Goal: Contribute content: Add original content to the website for others to see

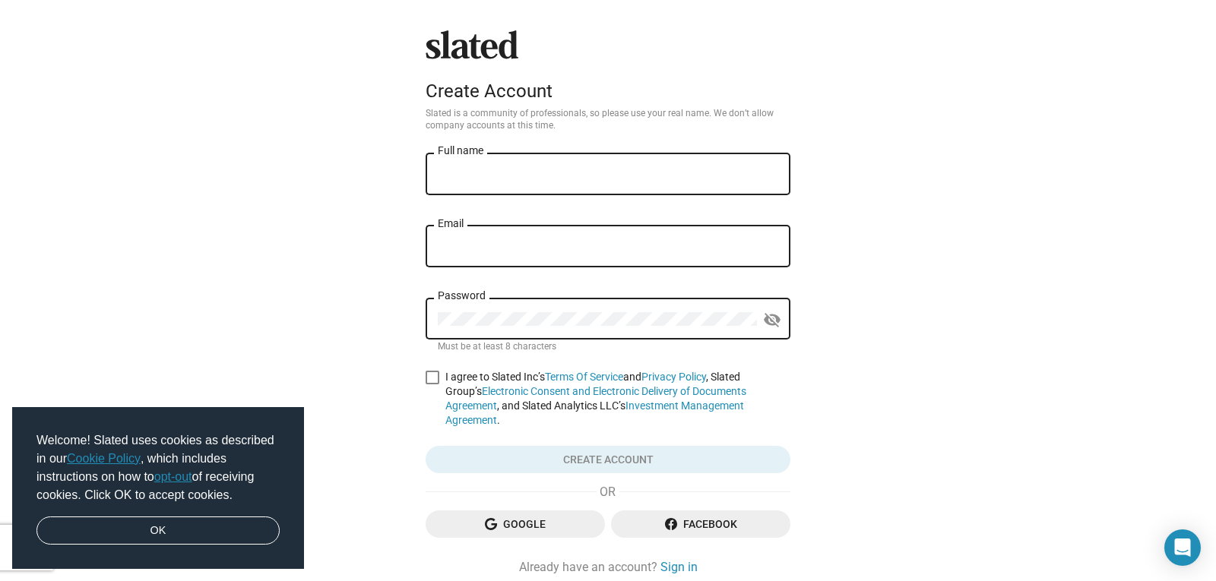
click at [575, 169] on input "Full name" at bounding box center [608, 175] width 340 height 14
type input "[PERSON_NAME]"
type input "mr.goglienttv@gmail.com"
click at [768, 315] on mat-icon "visibility_off" at bounding box center [772, 321] width 18 height 24
click at [427, 372] on span at bounding box center [433, 378] width 14 height 14
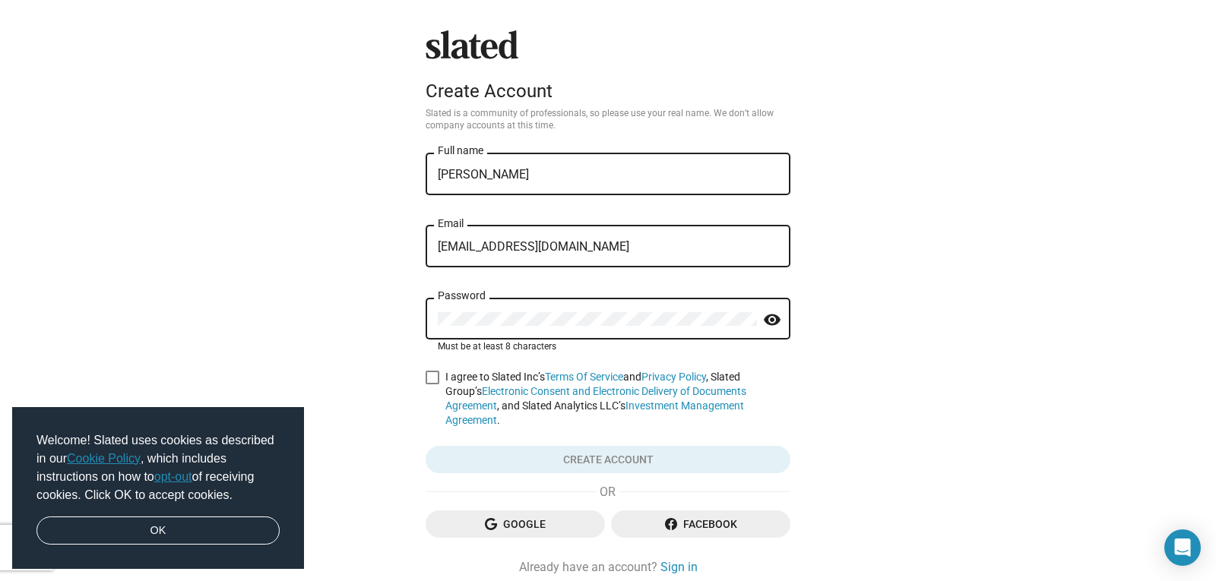
click at [432, 385] on input "I agree to Slated Inc’s Terms Of Service and Privacy Policy , Slated Group’s El…" at bounding box center [432, 385] width 1 height 1
checkbox input "true"
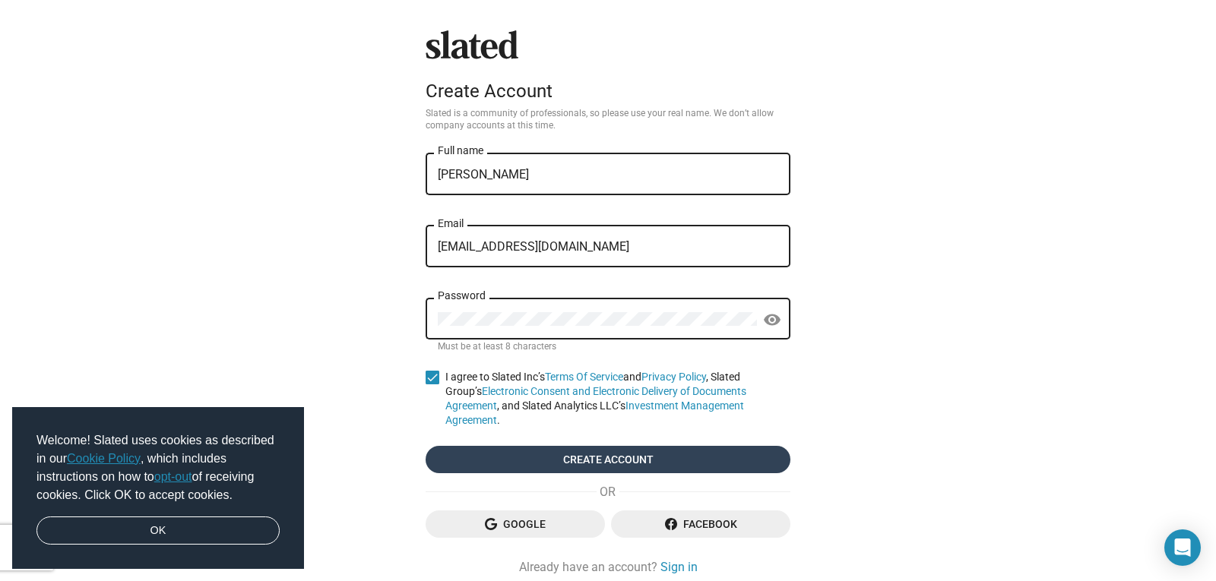
click at [740, 453] on span "Create account" at bounding box center [608, 459] width 340 height 27
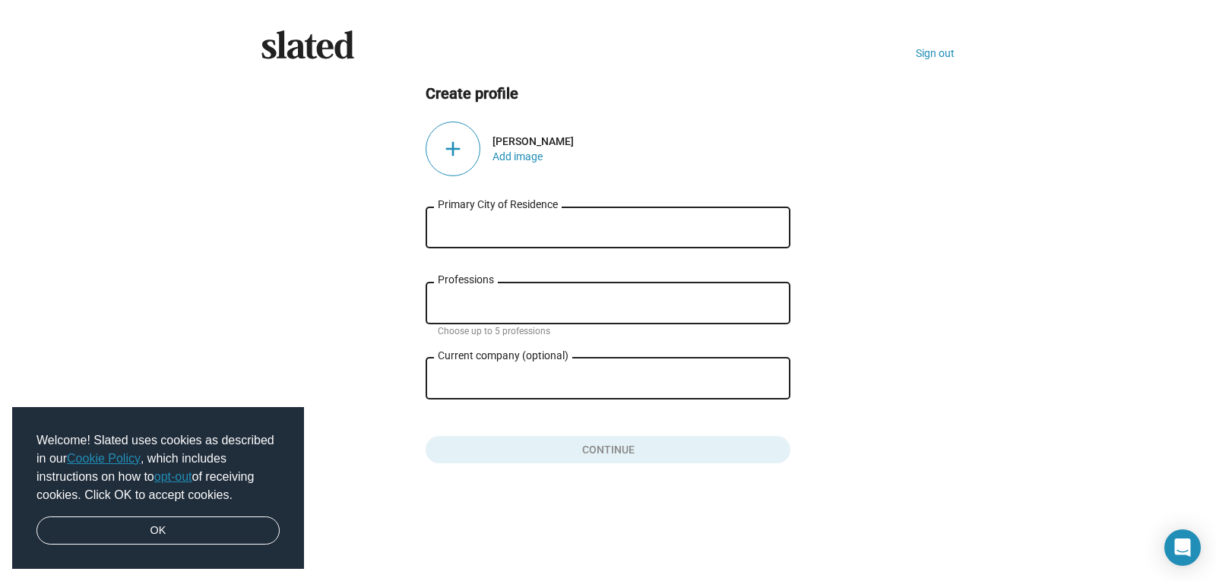
click at [451, 144] on div "add" at bounding box center [453, 149] width 55 height 55
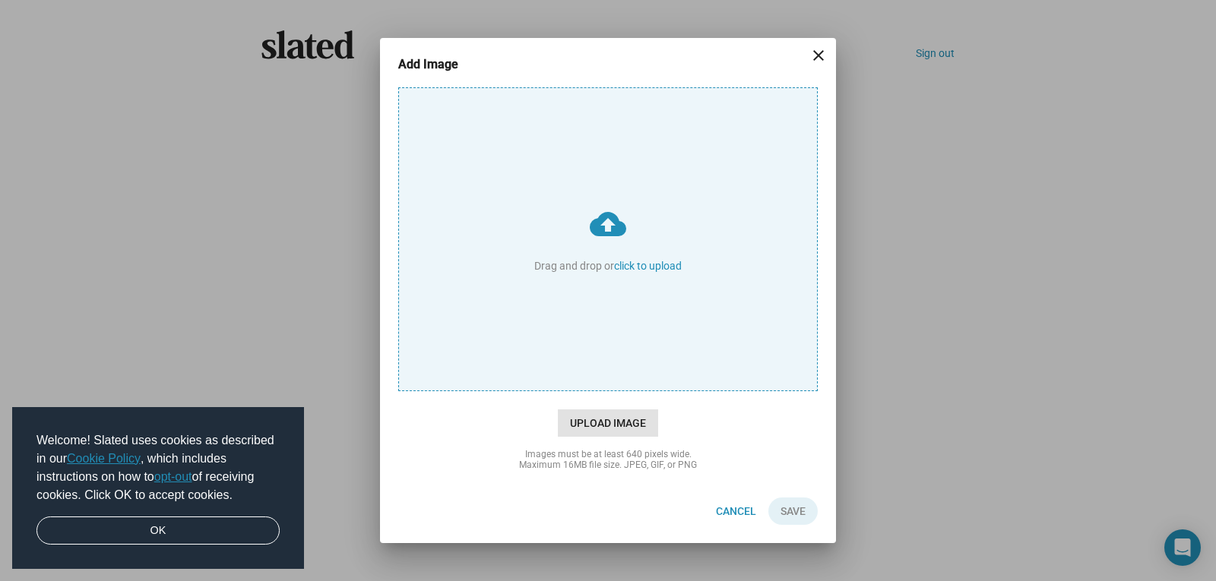
click at [603, 421] on span "Upload Image" at bounding box center [608, 423] width 100 height 27
click at [603, 391] on input "cloud_upload Drag and drop or click to upload" at bounding box center [608, 239] width 418 height 302
click at [606, 426] on span "Upload Image" at bounding box center [608, 423] width 100 height 27
click at [606, 391] on input "cloud_upload Drag and drop or click to upload" at bounding box center [608, 239] width 418 height 302
type input "C:\fakepath\497454924_24029423013329991_5199389954187590144_n.jpg"
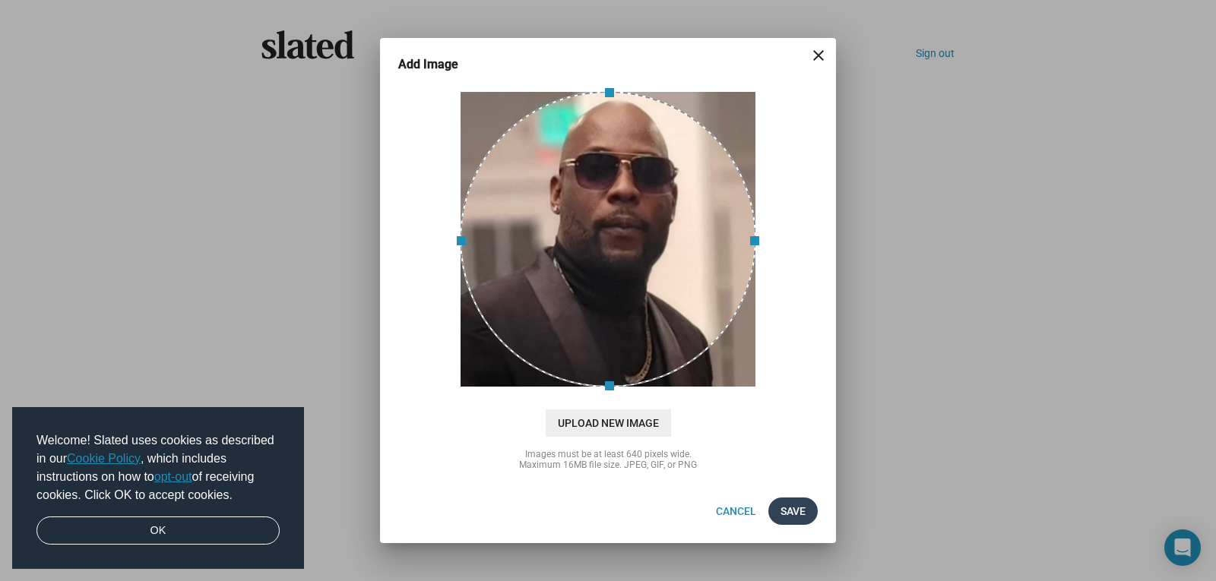
click at [789, 509] on span "Save" at bounding box center [792, 511] width 25 height 27
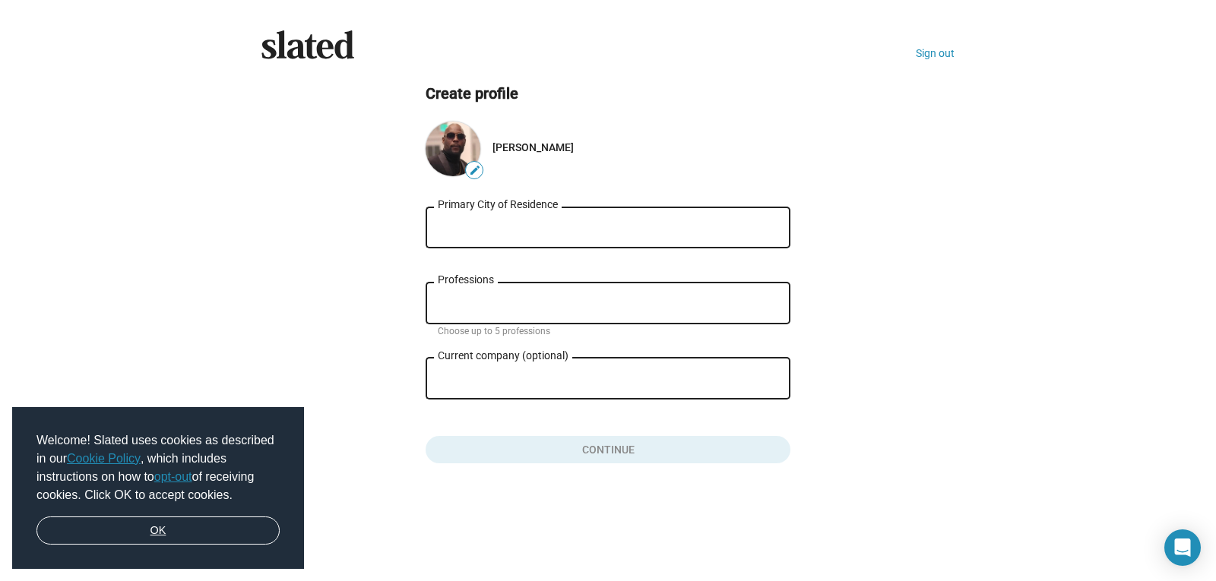
click at [155, 522] on link "OK" at bounding box center [157, 531] width 243 height 29
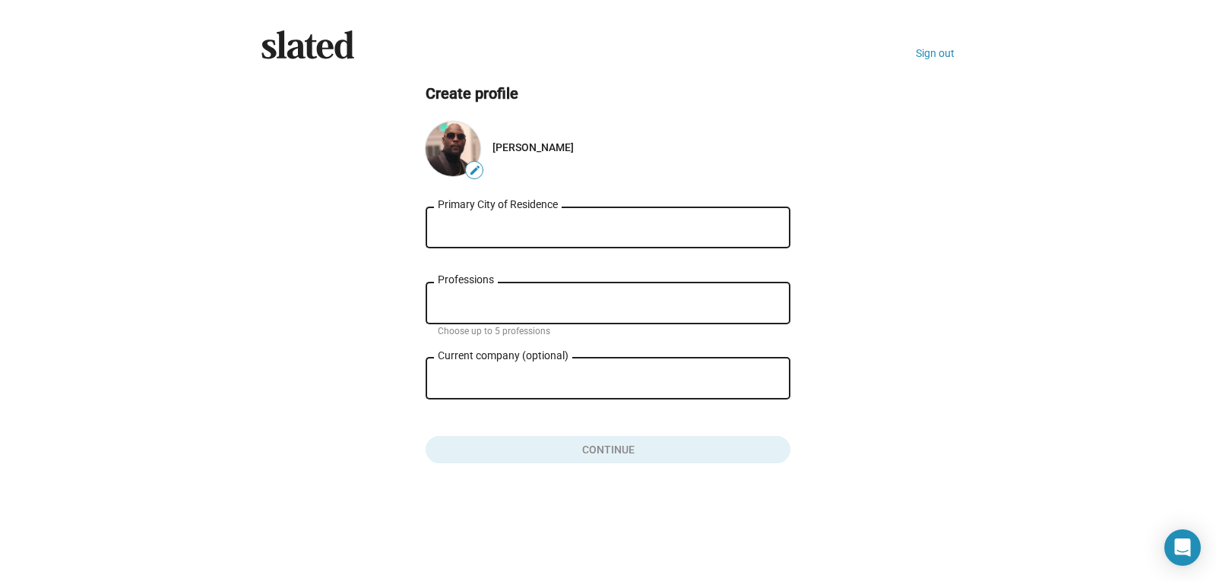
click at [474, 231] on input "Primary City of Residence" at bounding box center [608, 228] width 340 height 14
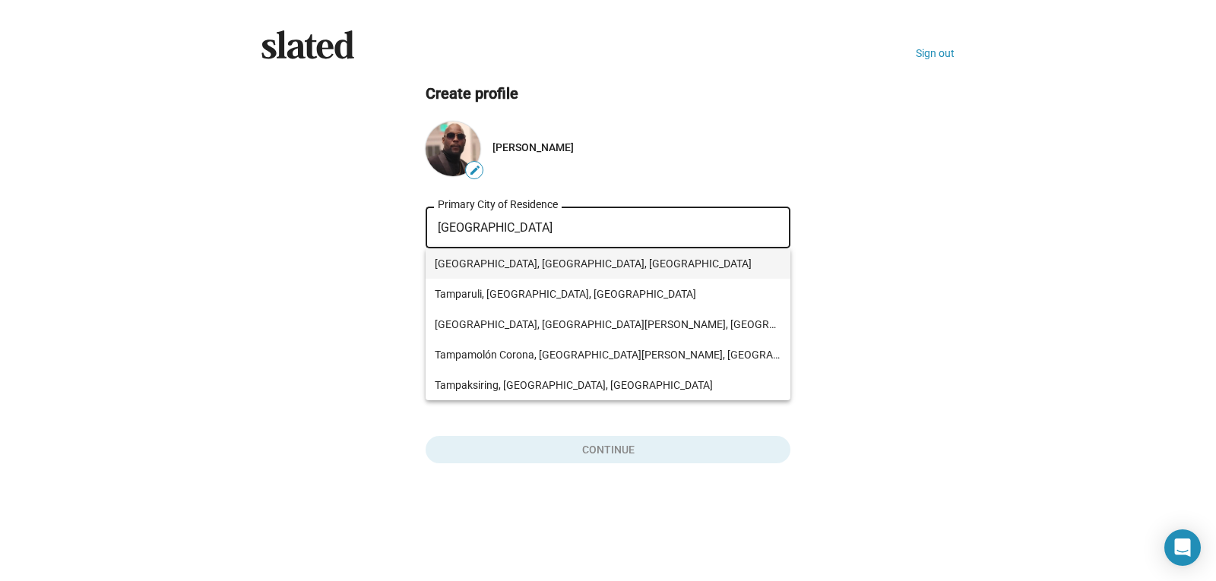
click at [575, 262] on span "Tampa, FL, USA" at bounding box center [608, 264] width 347 height 30
type input "Tampa, FL, USA"
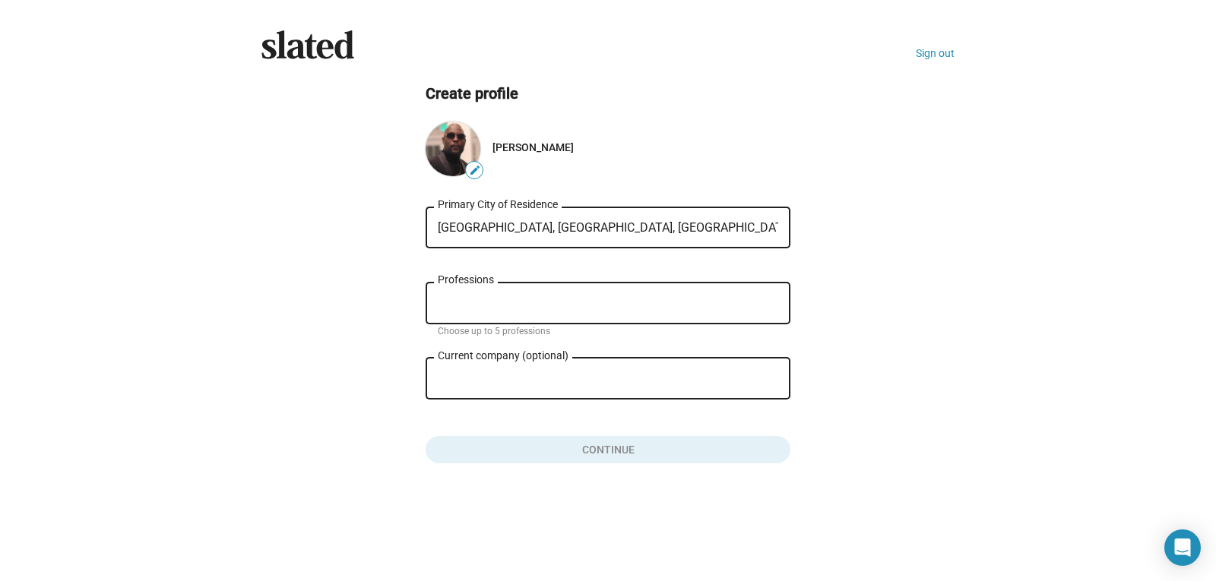
click at [551, 306] on input "Professions" at bounding box center [611, 304] width 340 height 14
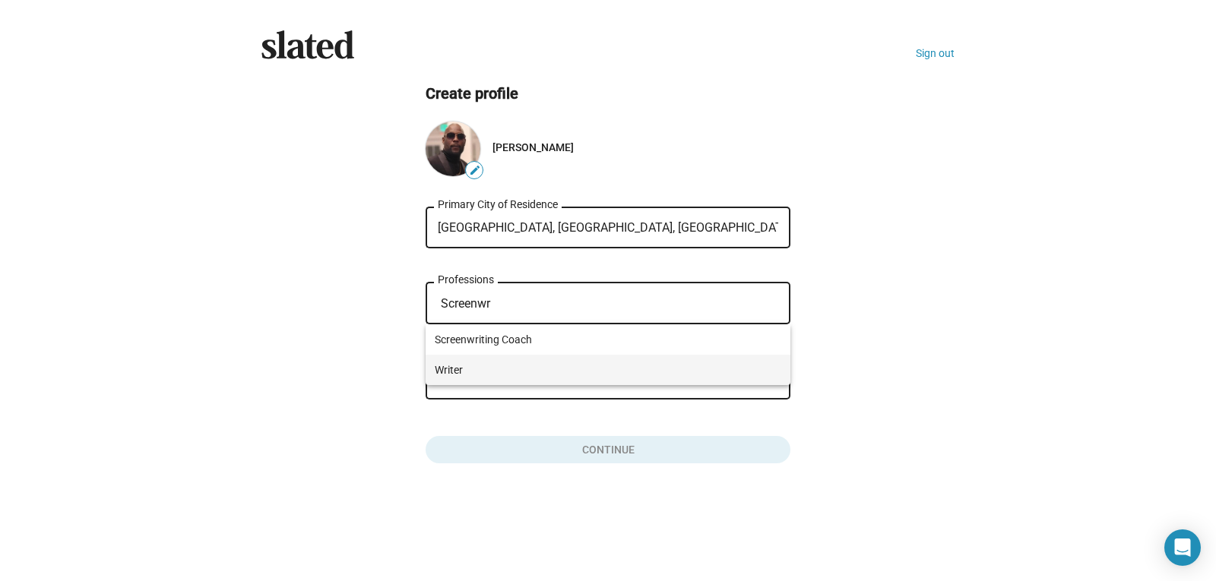
type input "Screenwr"
click at [475, 367] on span "Writer" at bounding box center [608, 370] width 347 height 30
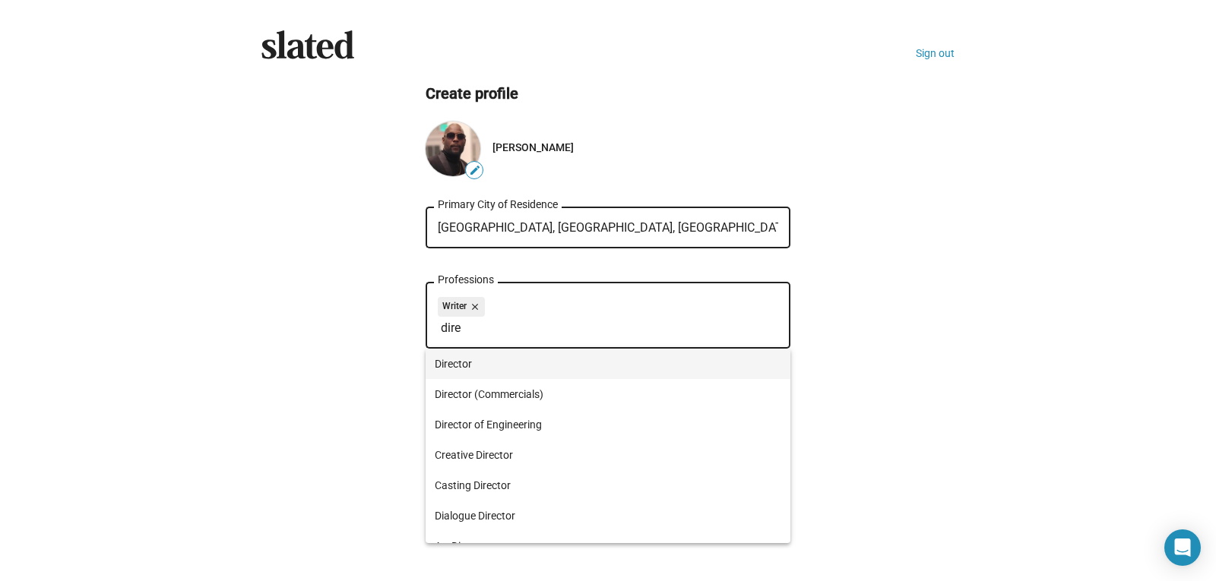
type input "dire"
click at [493, 362] on span "Director" at bounding box center [608, 364] width 347 height 30
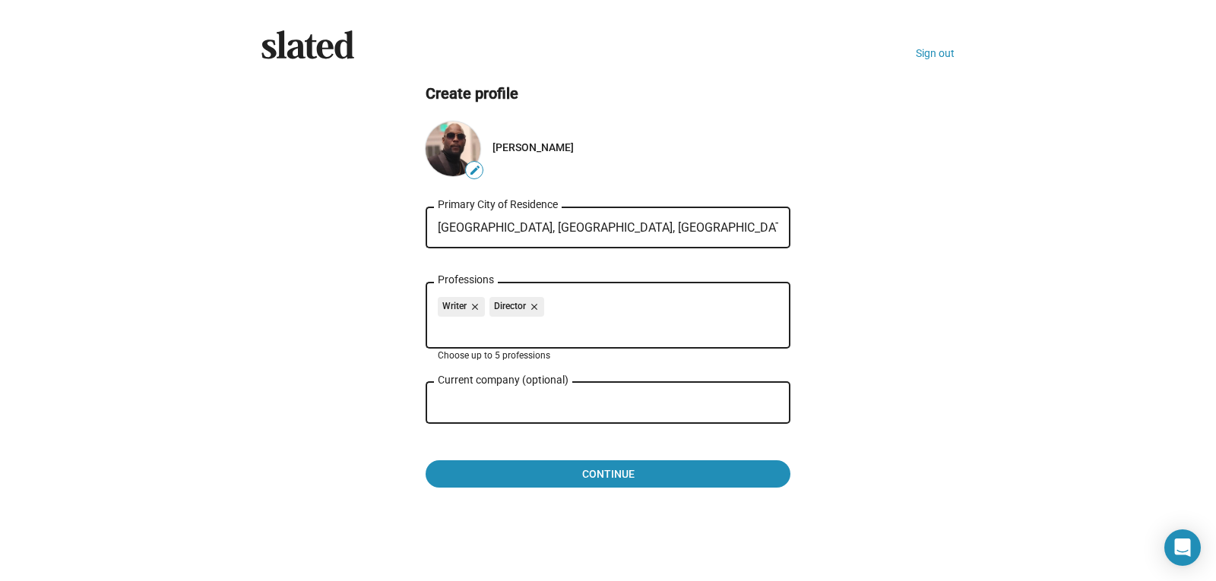
type input "s"
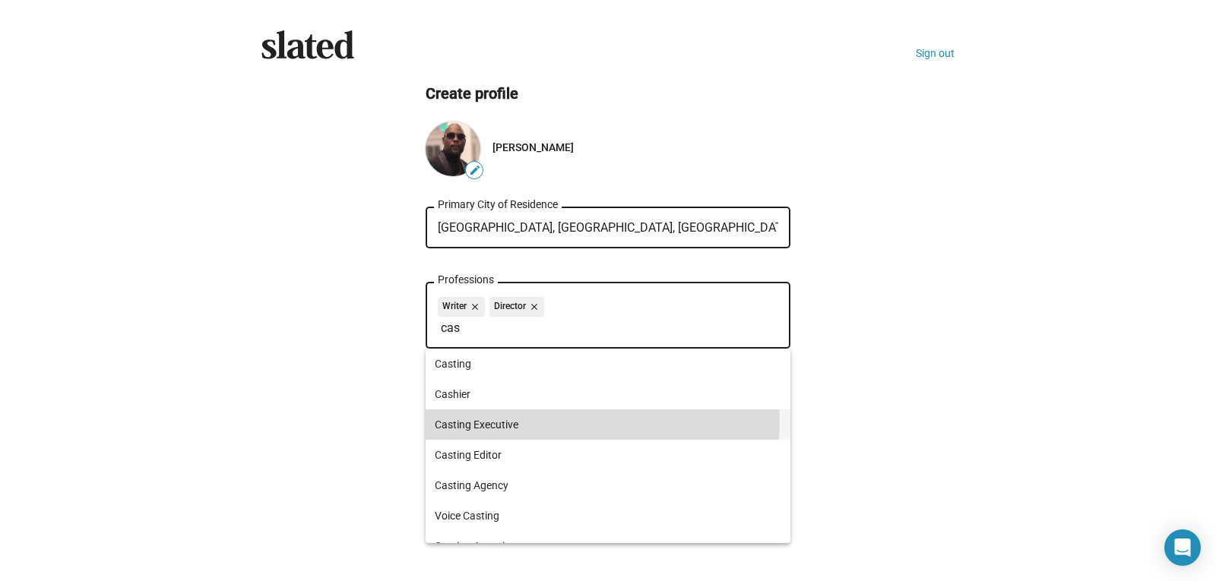
type input "cas"
click at [511, 420] on span "Casting Executive" at bounding box center [608, 425] width 347 height 30
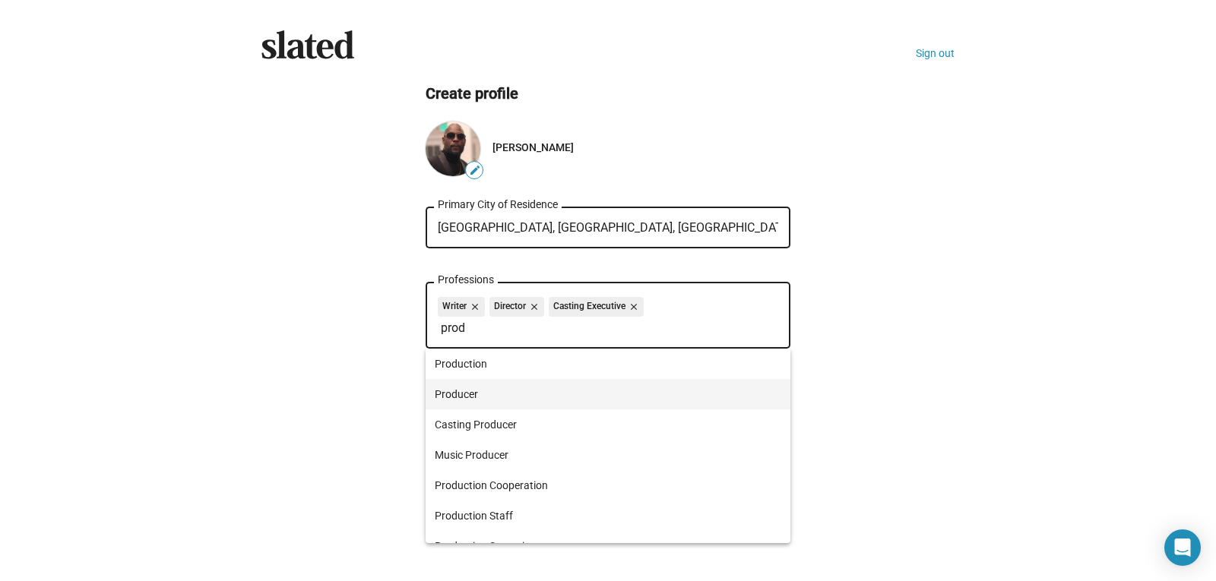
type input "prod"
click at [479, 397] on span "Producer" at bounding box center [608, 394] width 347 height 30
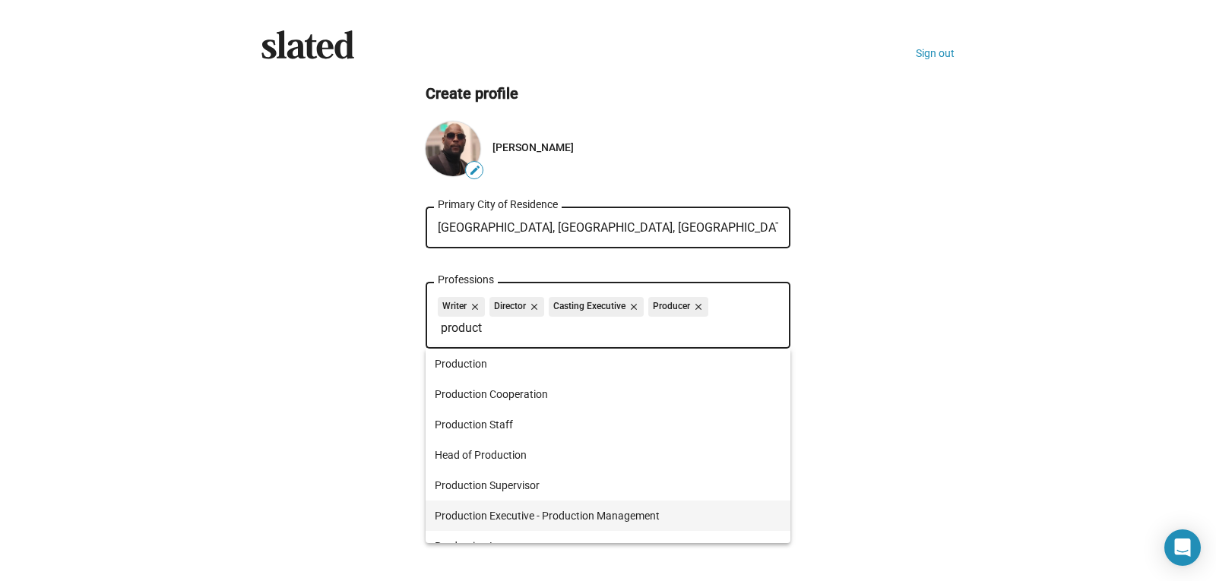
type input "product"
click at [610, 515] on span "Production Executive - Production Management" at bounding box center [608, 516] width 347 height 30
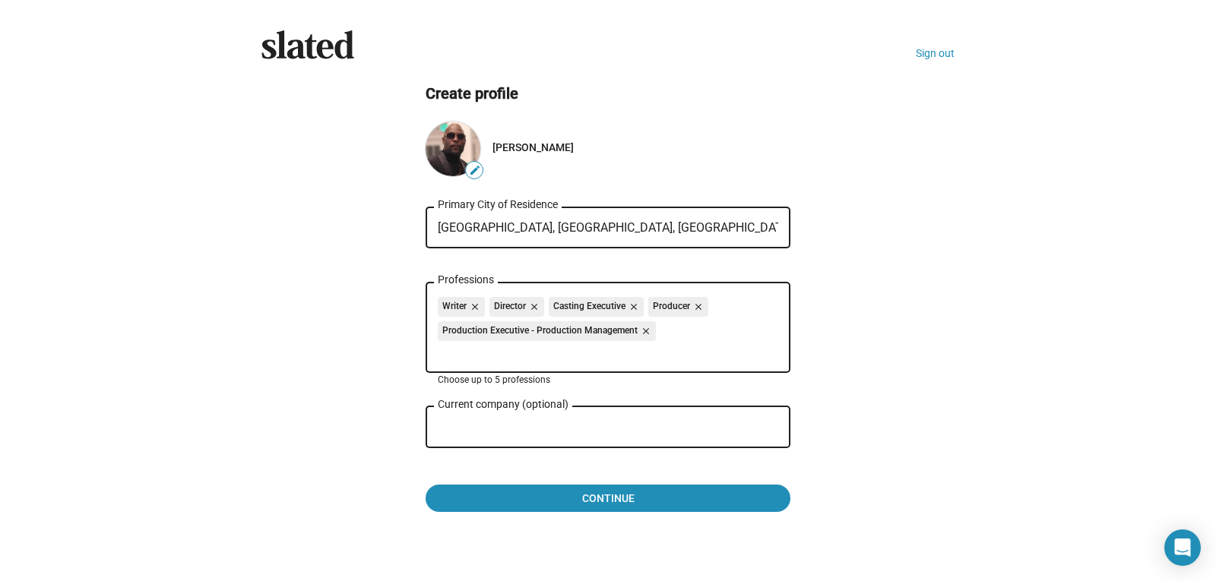
click at [483, 431] on input "Current company (optional)" at bounding box center [597, 428] width 319 height 14
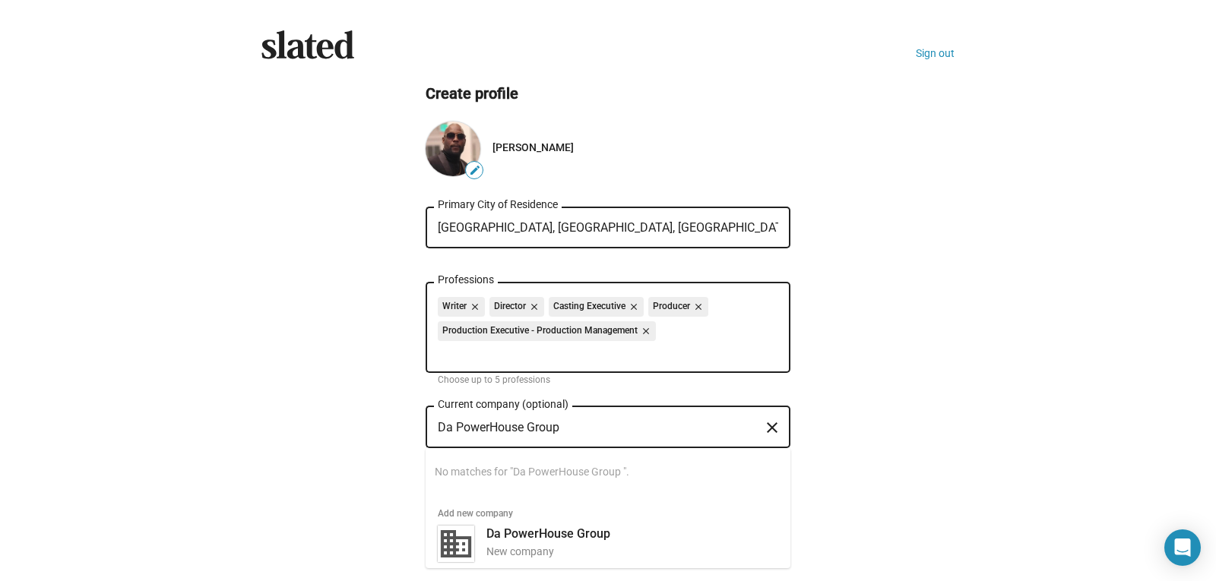
scroll to position [28, 0]
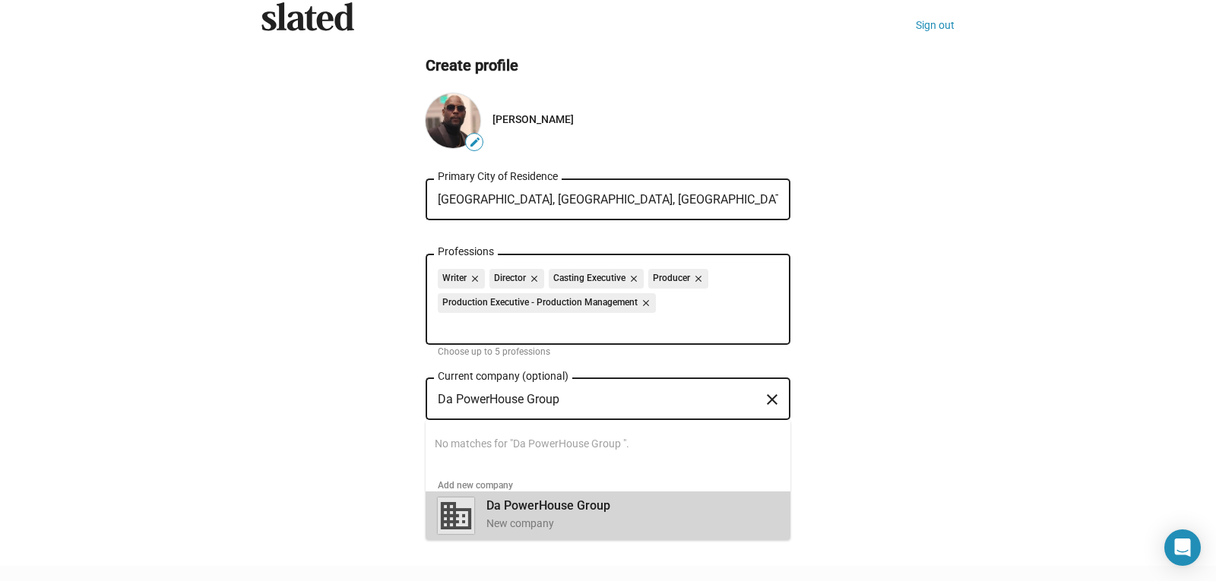
click at [559, 512] on b "Da PowerHouse Group" at bounding box center [548, 506] width 124 height 14
type input "Da PowerHouse Group"
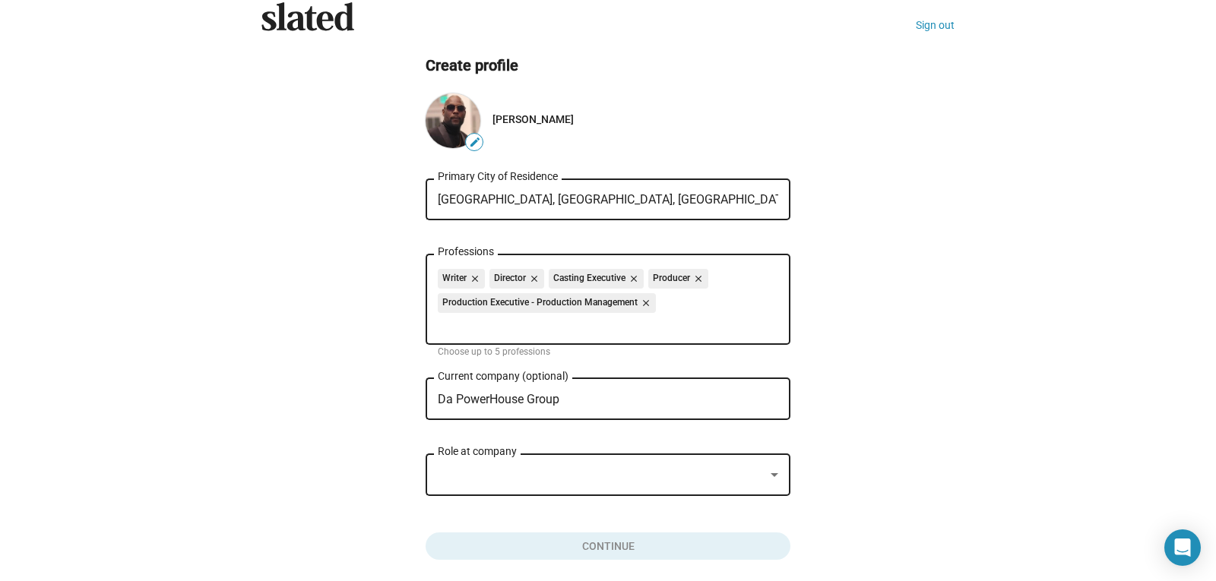
click at [620, 470] on div at bounding box center [601, 475] width 327 height 16
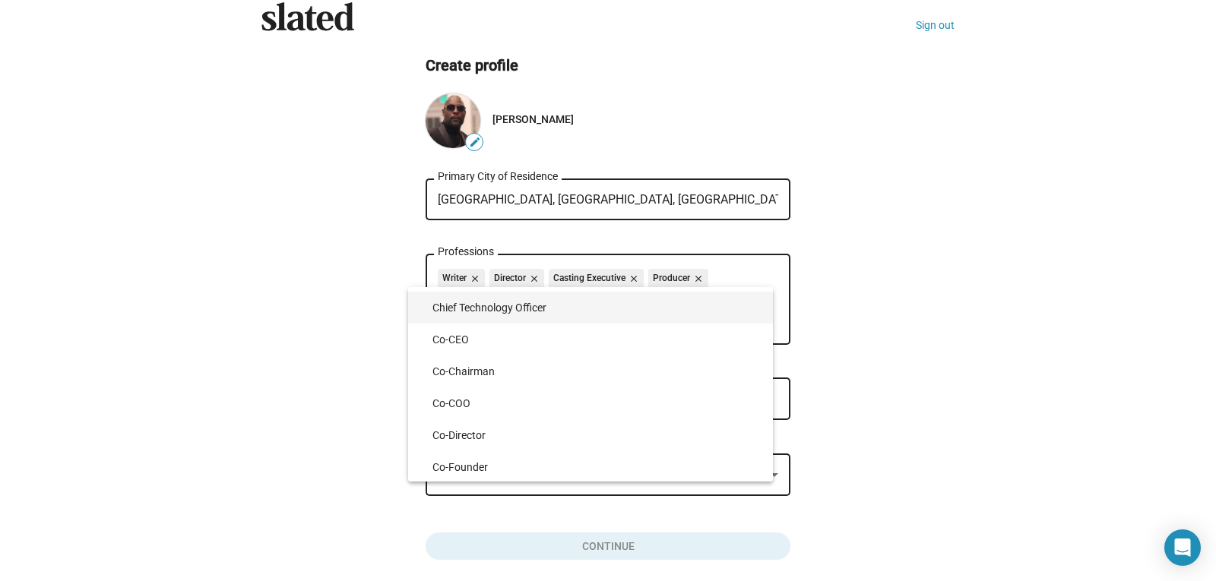
scroll to position [1756, 0]
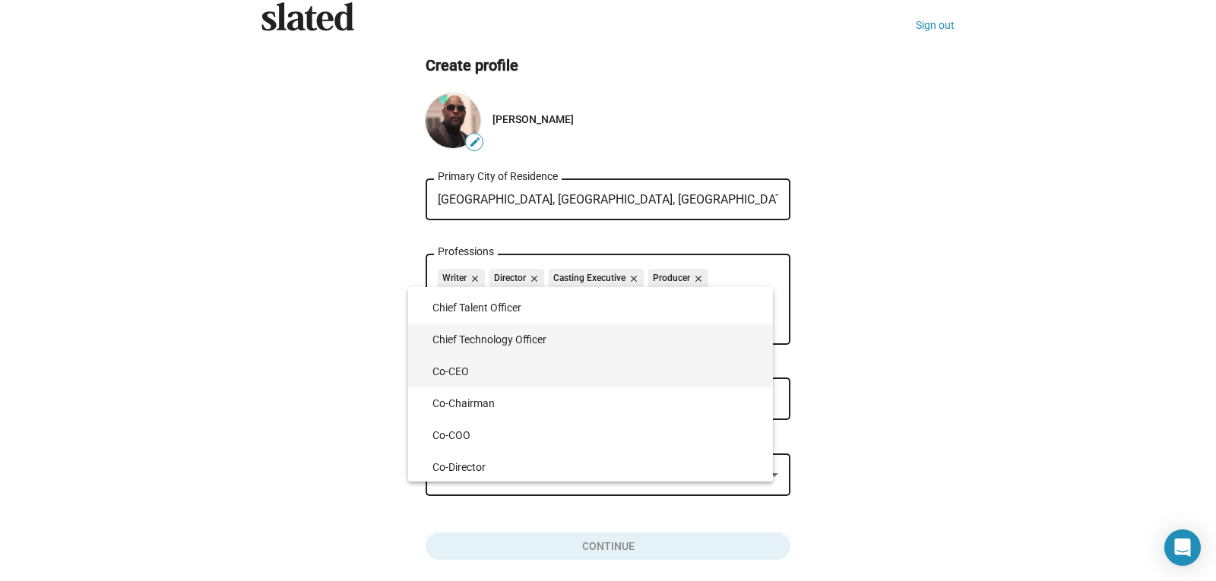
click at [462, 367] on span "Co-CEO" at bounding box center [596, 372] width 328 height 32
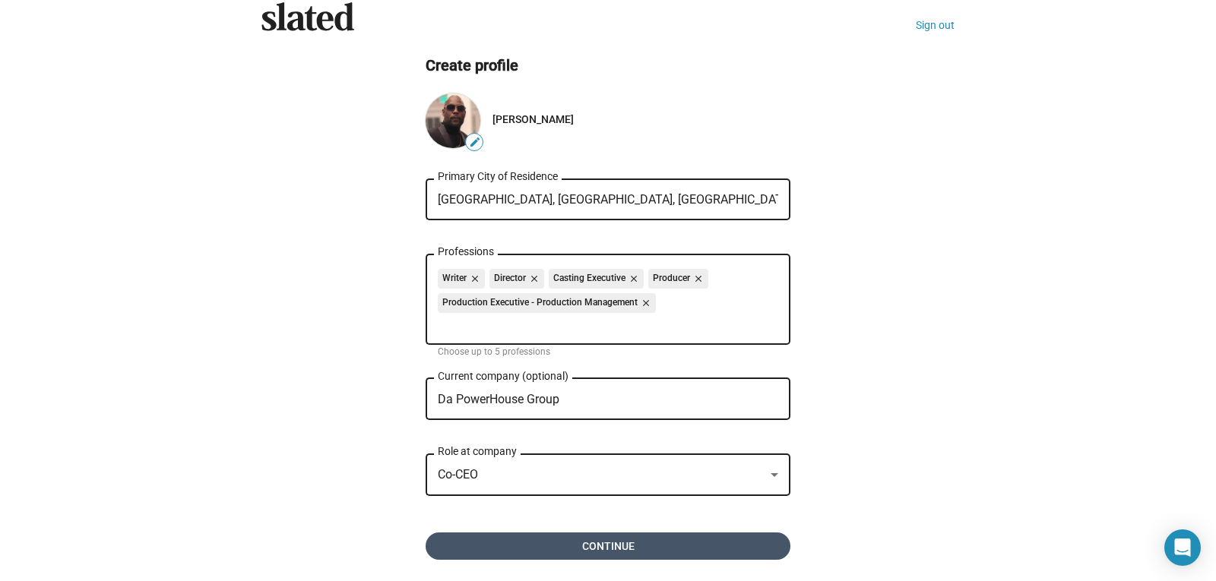
click at [719, 552] on span "Continue" at bounding box center [608, 546] width 340 height 27
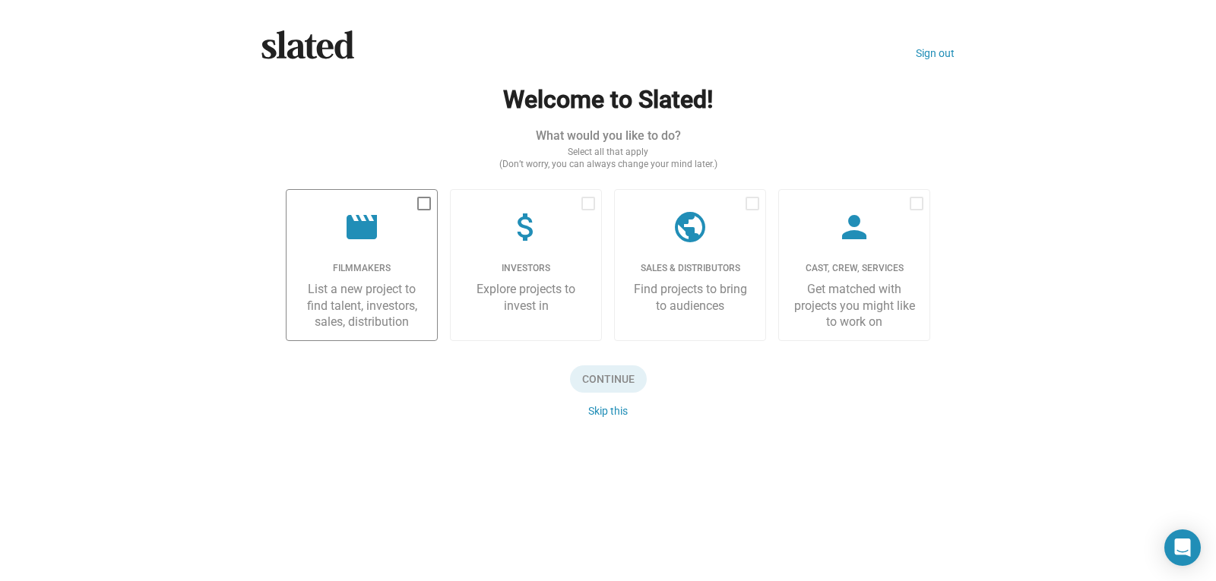
click at [429, 207] on span at bounding box center [424, 204] width 14 height 14
click at [424, 211] on input "checkbox" at bounding box center [423, 211] width 1 height 1
checkbox input "true"
click at [622, 379] on span "Continue" at bounding box center [608, 379] width 77 height 27
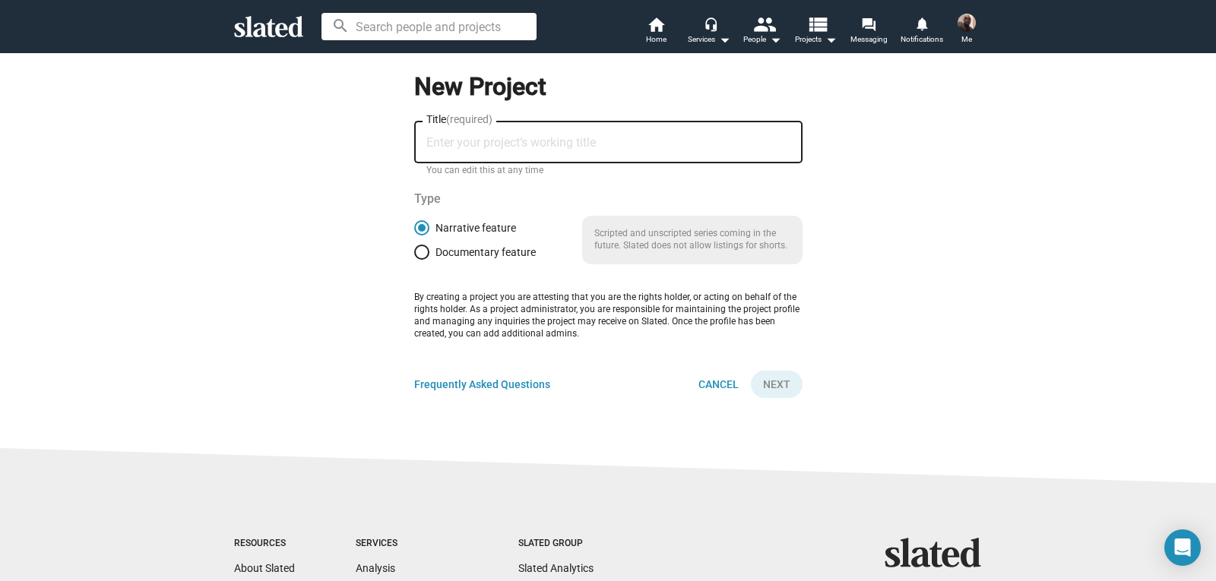
click at [486, 142] on input "Title (required)" at bounding box center [608, 143] width 364 height 14
type input "S"
type input "Line Em Up Season 2"
click at [775, 381] on span "Next" at bounding box center [776, 384] width 27 height 27
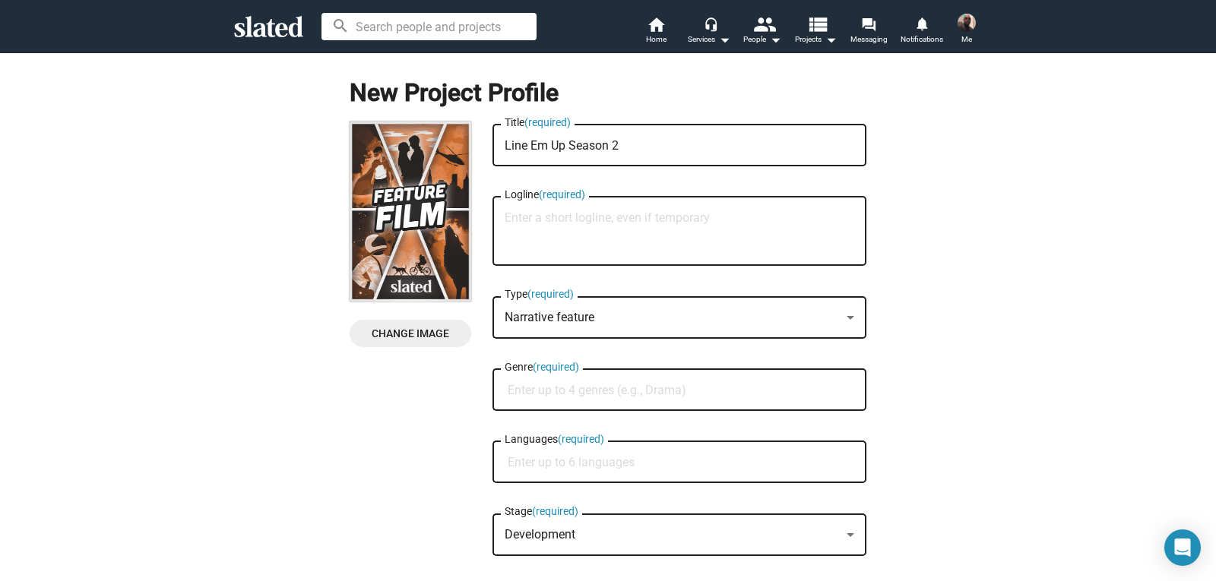
click at [507, 207] on div "Logline (required)" at bounding box center [680, 230] width 350 height 72
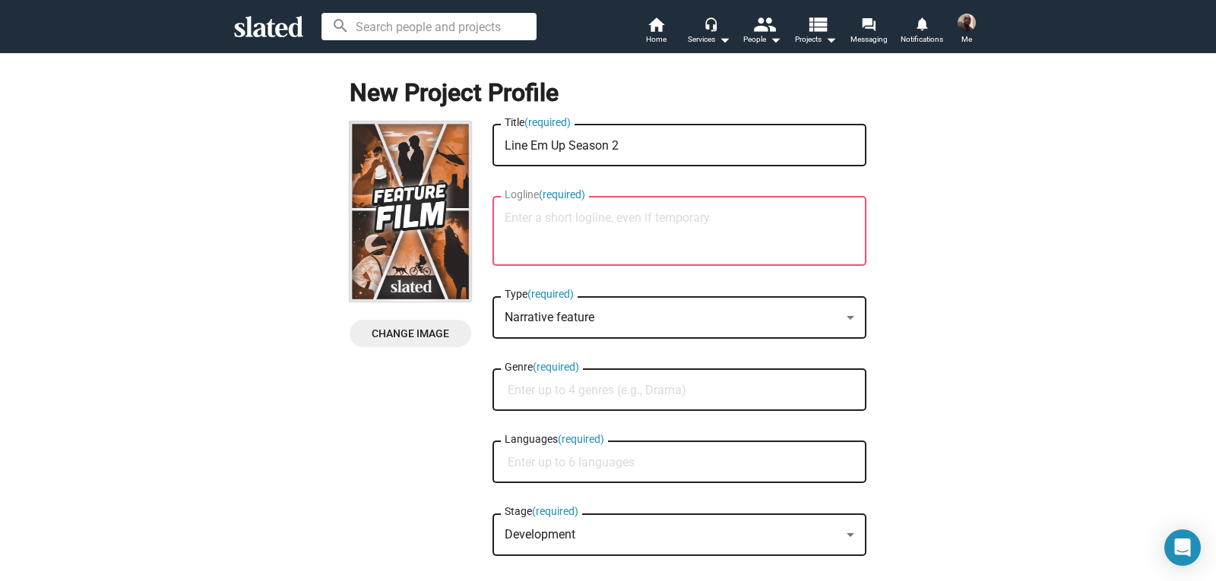
click at [505, 218] on textarea "Logline (required)" at bounding box center [680, 231] width 350 height 41
paste textarea "Nine [PERSON_NAME] brothers, divided by the law, remain bound by a vow to prote…"
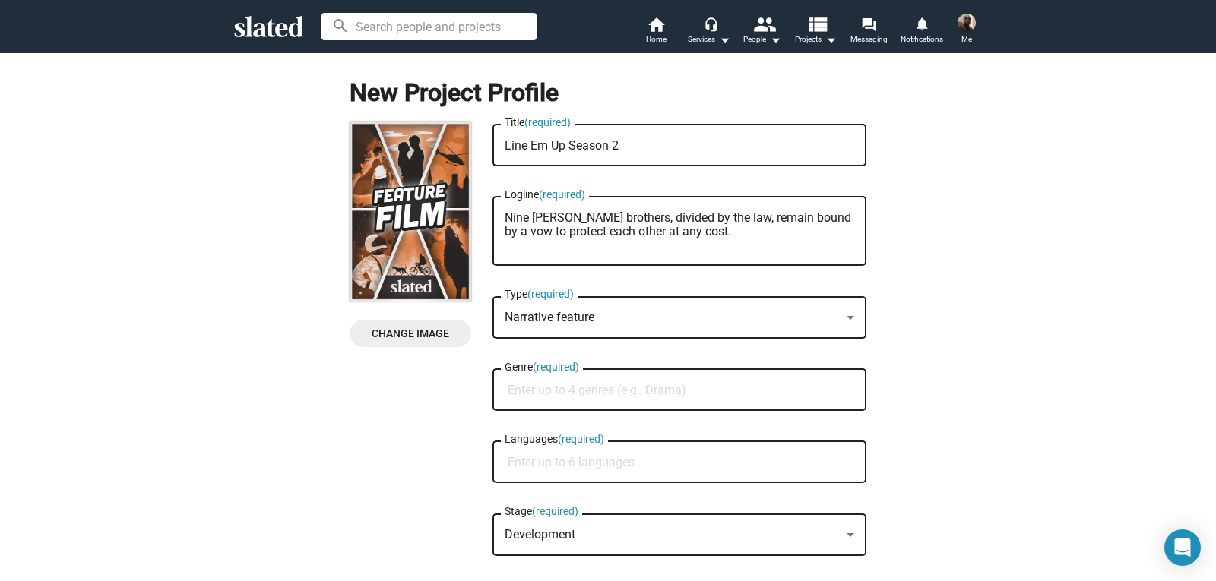
type textarea "Nine [PERSON_NAME] brothers, divided by the law, remain bound by a vow to prote…"
click at [844, 314] on div at bounding box center [851, 318] width 14 height 12
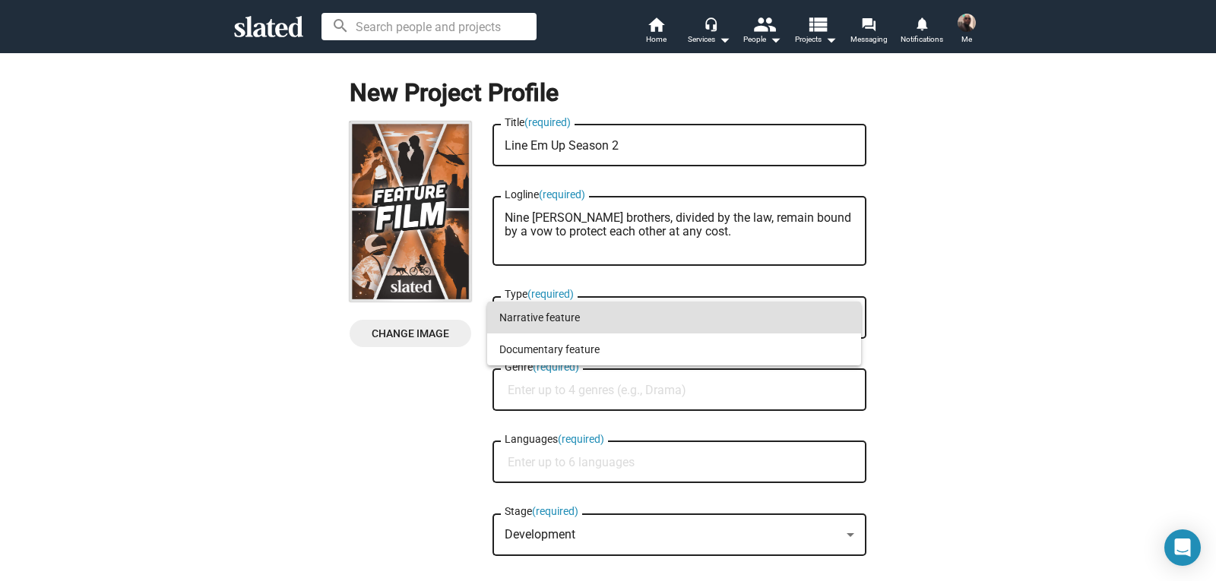
click at [937, 262] on div at bounding box center [608, 290] width 1216 height 581
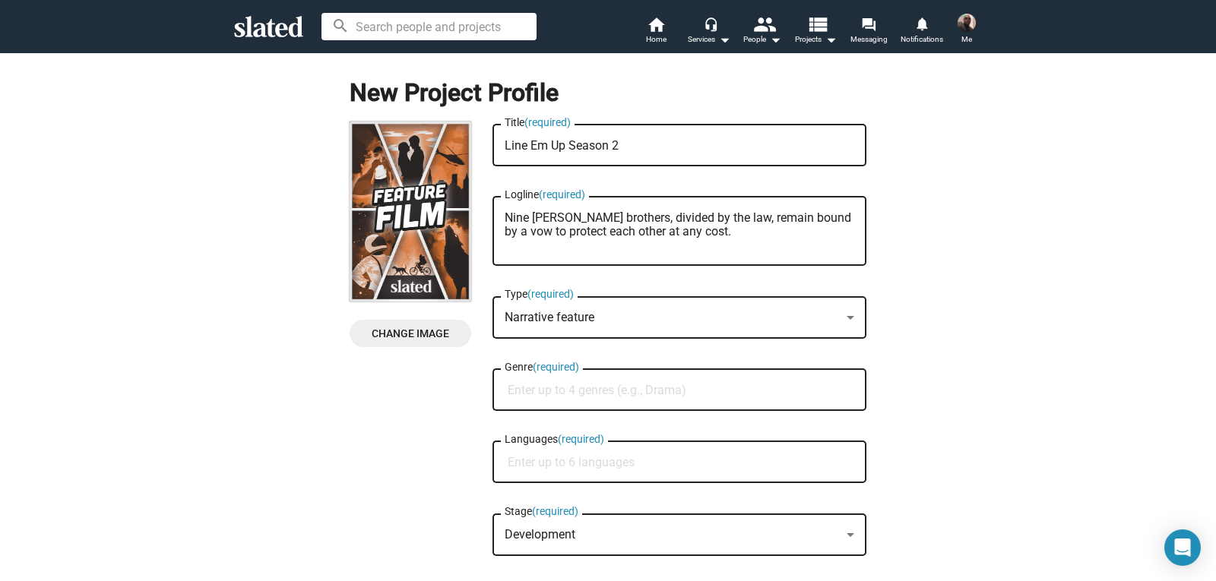
click at [511, 386] on input "Genre (required)" at bounding box center [683, 391] width 350 height 14
type input "Urban Action Drama"
type input "English"
click at [1021, 371] on div at bounding box center [608, 290] width 1216 height 581
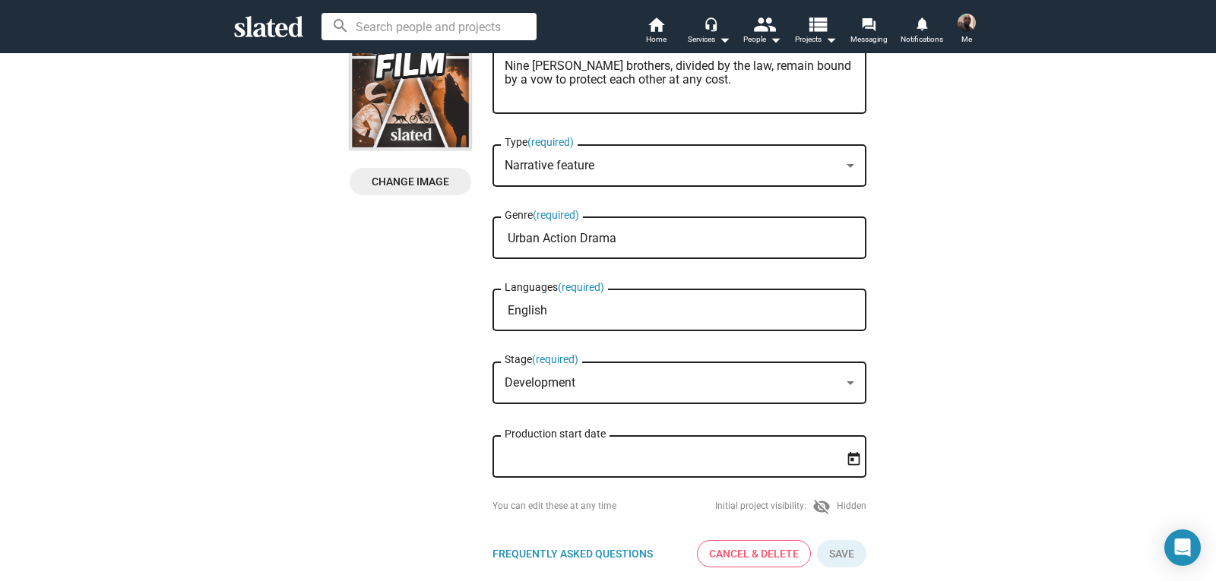
scroll to position [159, 0]
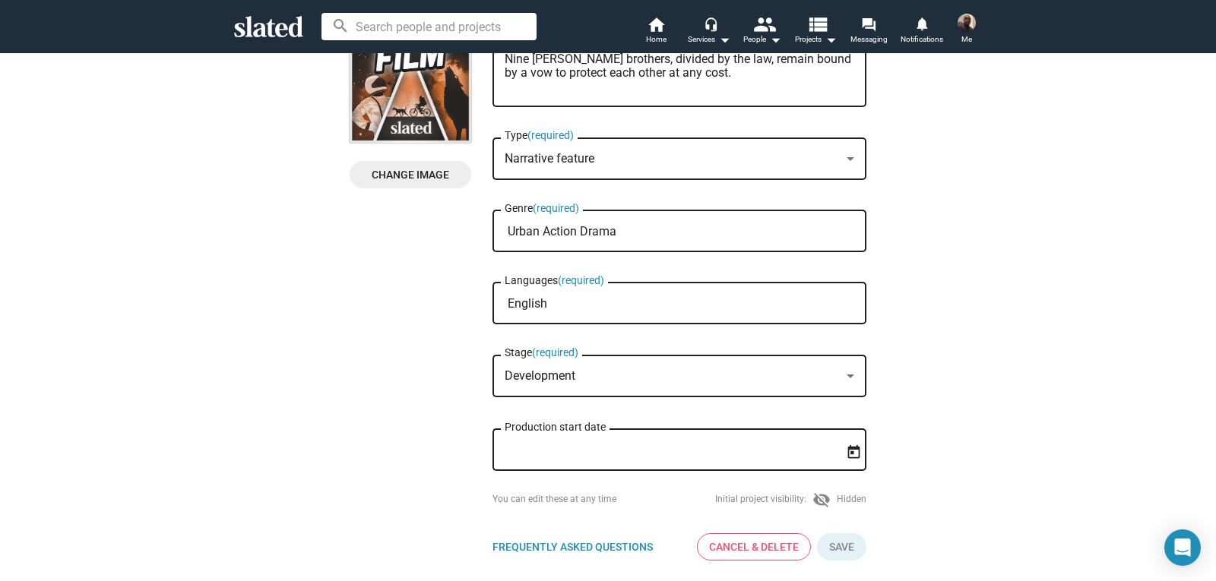
click at [824, 373] on div "Development" at bounding box center [673, 377] width 336 height 16
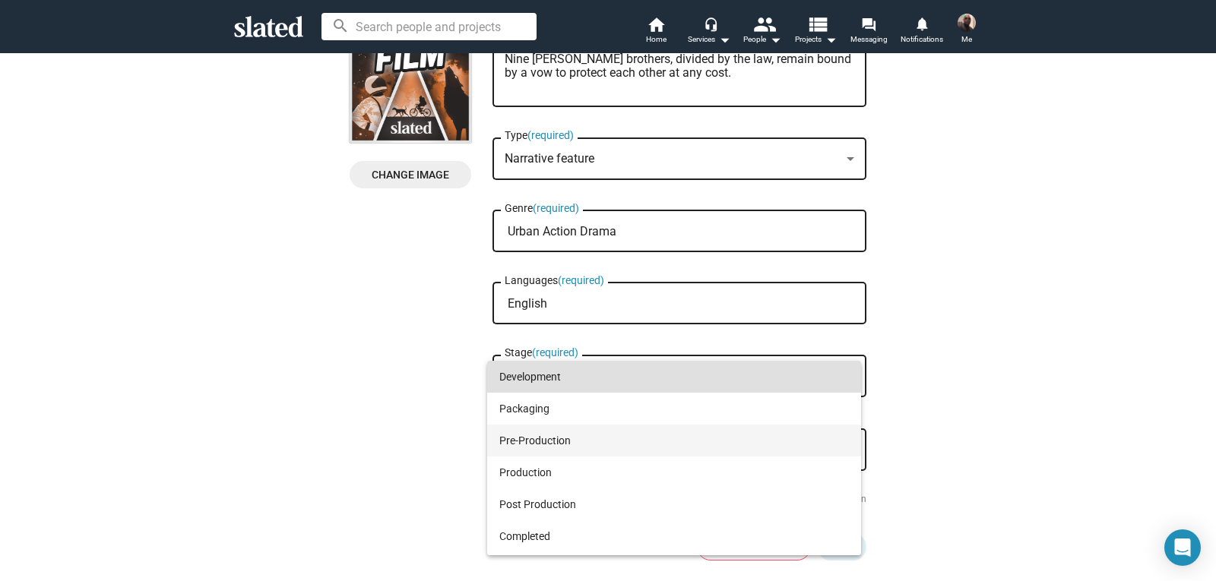
click at [555, 440] on span "Pre-Production" at bounding box center [674, 441] width 350 height 32
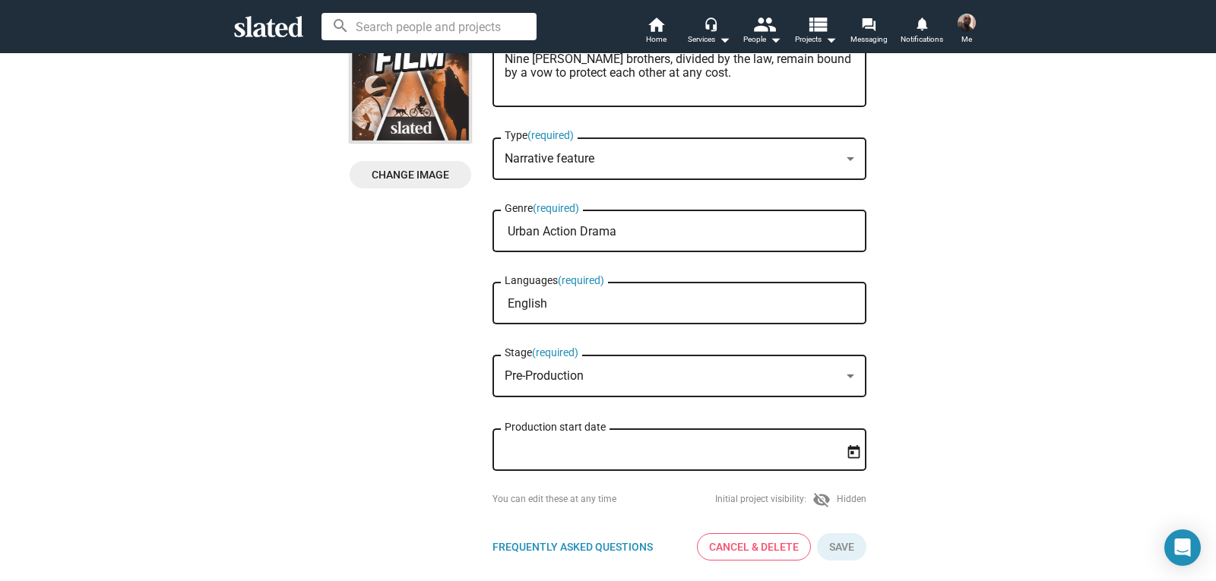
click at [848, 449] on icon "Open calendar" at bounding box center [854, 452] width 12 height 14
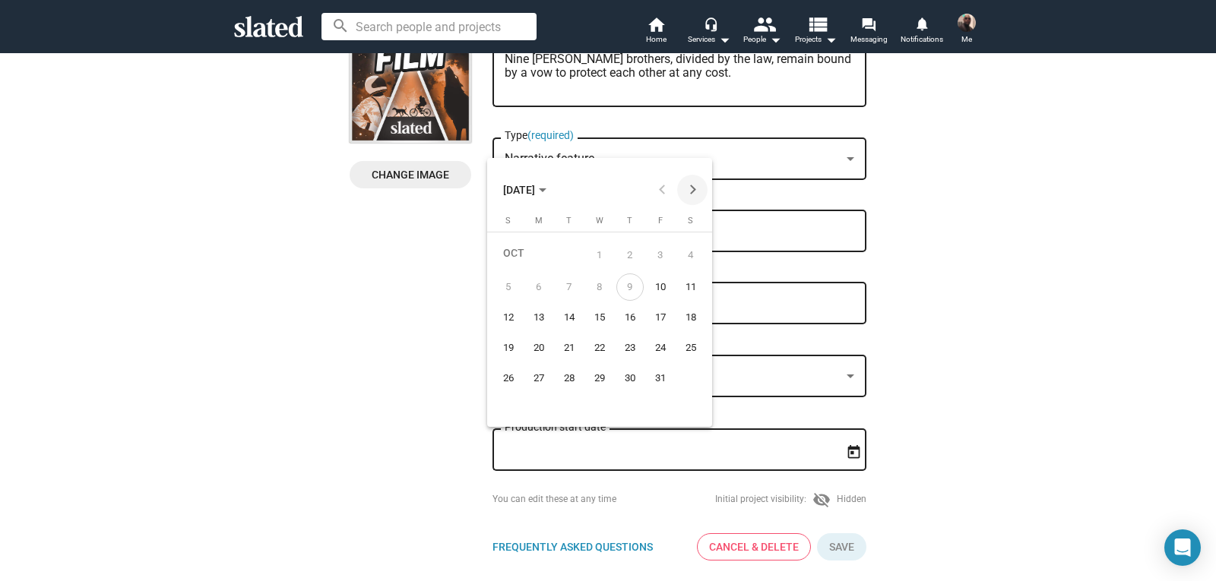
click at [689, 188] on button "Next month" at bounding box center [692, 190] width 30 height 30
click at [685, 258] on div "1" at bounding box center [690, 254] width 27 height 31
type input "11/1/2025"
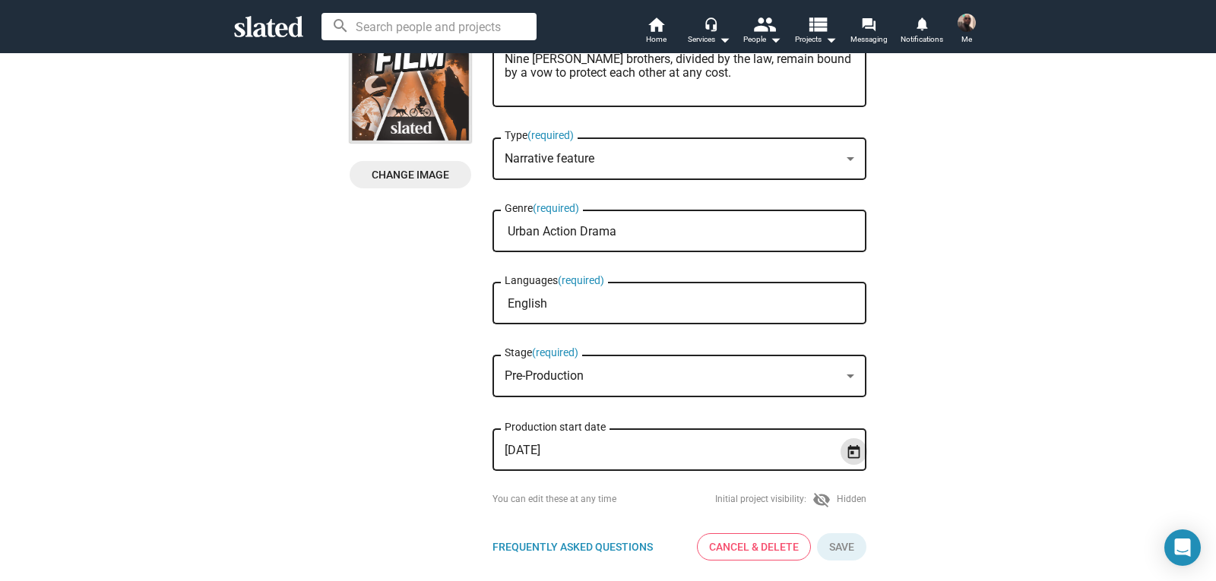
click at [408, 170] on span "Change Image" at bounding box center [410, 174] width 97 height 27
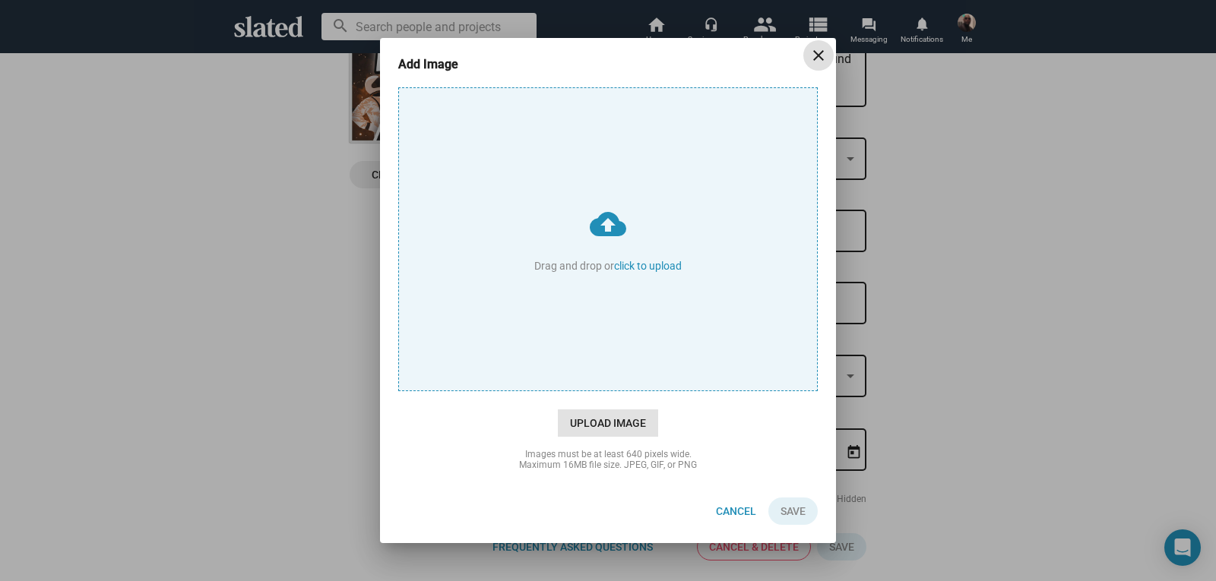
click at [597, 420] on span "Upload Image" at bounding box center [608, 423] width 100 height 27
click at [597, 391] on input "cloud_upload Drag and drop or click to upload" at bounding box center [608, 239] width 418 height 302
type input "C:\fakepath\469534924_18022863992626994_4914600461013972697_n (1).jpg"
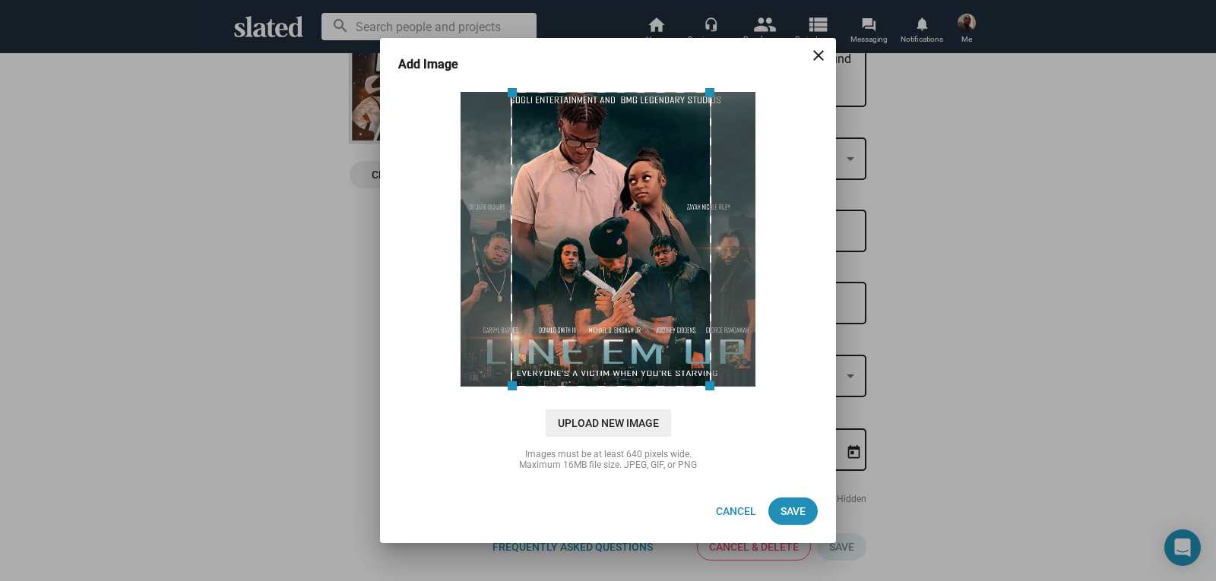
drag, startPoint x: 503, startPoint y: 254, endPoint x: 442, endPoint y: 255, distance: 61.6
click at [442, 255] on div at bounding box center [607, 239] width 427 height 304
drag, startPoint x: 708, startPoint y: 87, endPoint x: 708, endPoint y: 113, distance: 25.8
click at [708, 113] on div at bounding box center [611, 239] width 200 height 296
drag, startPoint x: 647, startPoint y: 94, endPoint x: 647, endPoint y: 109, distance: 14.4
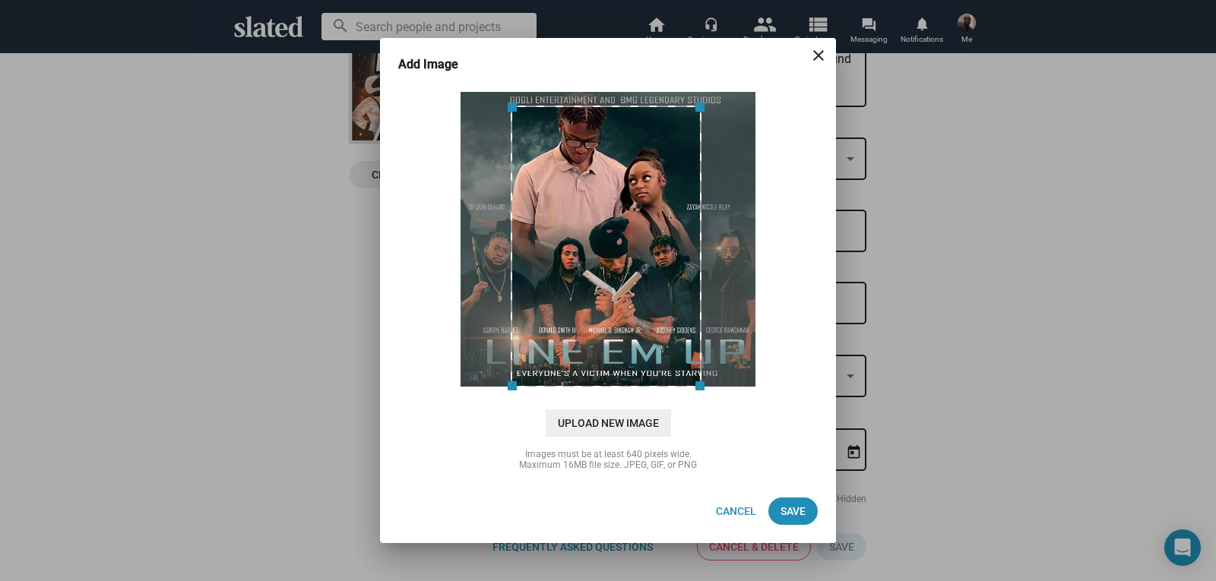
click at [647, 109] on span at bounding box center [605, 105] width 173 height 17
click at [647, 110] on span at bounding box center [605, 107] width 173 height 17
drag, startPoint x: 698, startPoint y: 391, endPoint x: 698, endPoint y: 366, distance: 25.1
click at [698, 366] on div at bounding box center [605, 247] width 189 height 280
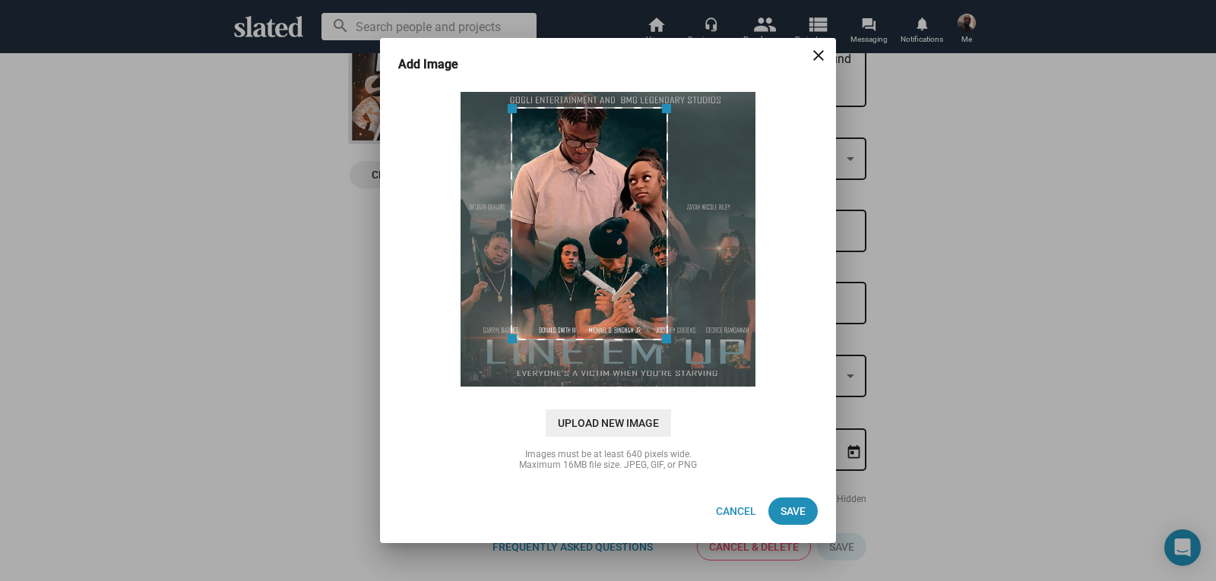
drag, startPoint x: 655, startPoint y: 383, endPoint x: 762, endPoint y: 336, distance: 117.1
click at [762, 336] on div at bounding box center [607, 239] width 427 height 304
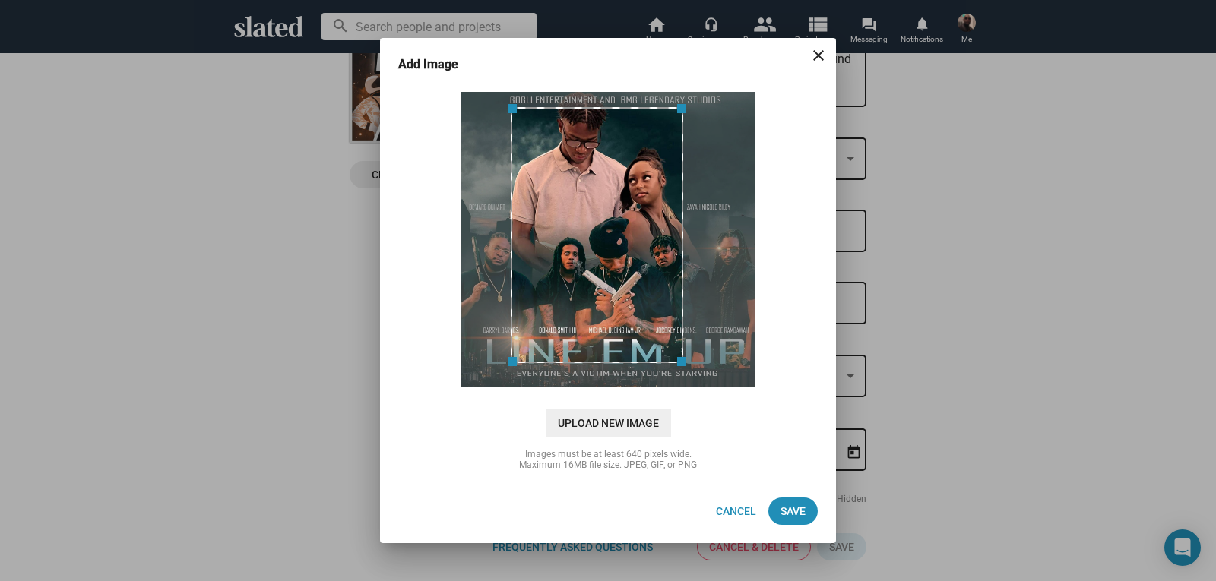
drag, startPoint x: 669, startPoint y: 208, endPoint x: 684, endPoint y: 215, distance: 16.7
click at [684, 215] on span at bounding box center [683, 235] width 17 height 239
click at [790, 509] on span "Save" at bounding box center [792, 511] width 25 height 27
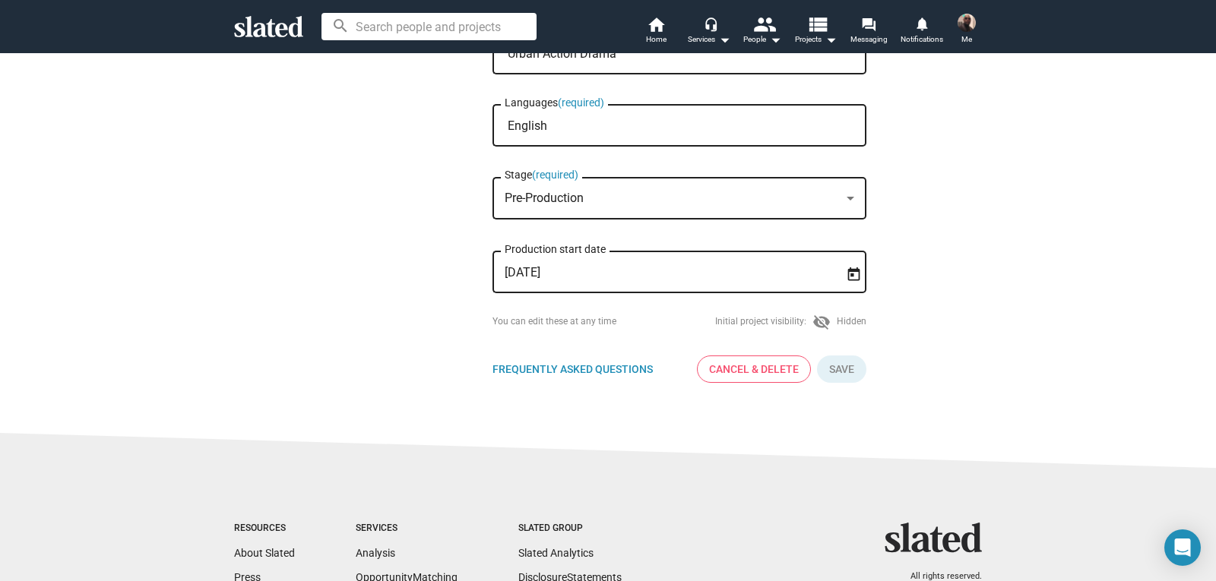
scroll to position [343, 0]
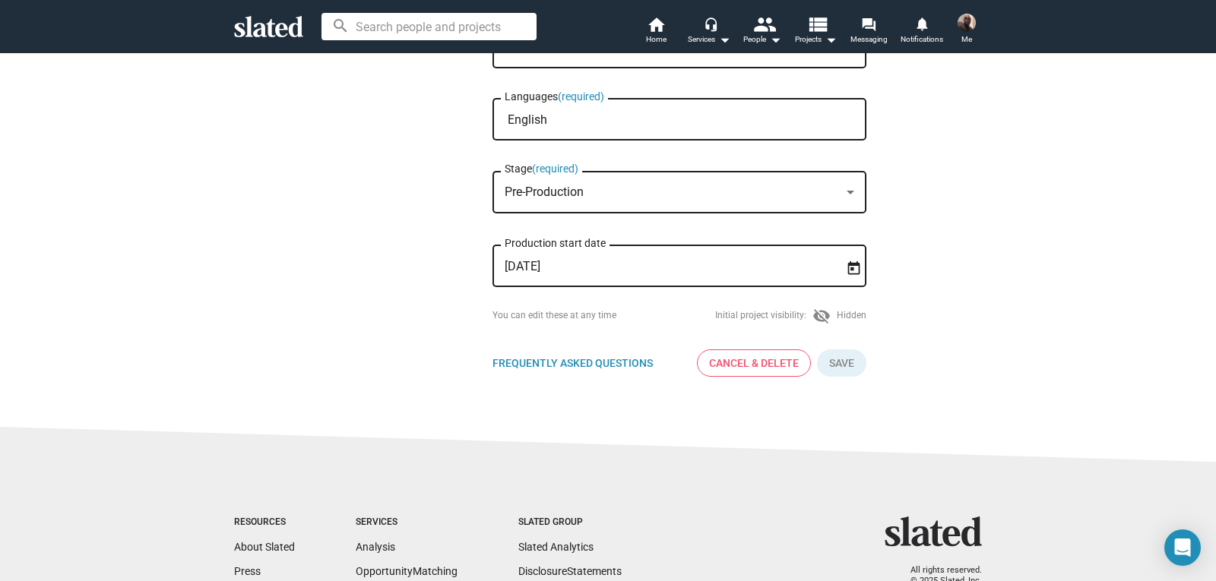
click at [675, 118] on input "English" at bounding box center [683, 120] width 350 height 14
click at [634, 154] on span "English" at bounding box center [674, 156] width 356 height 30
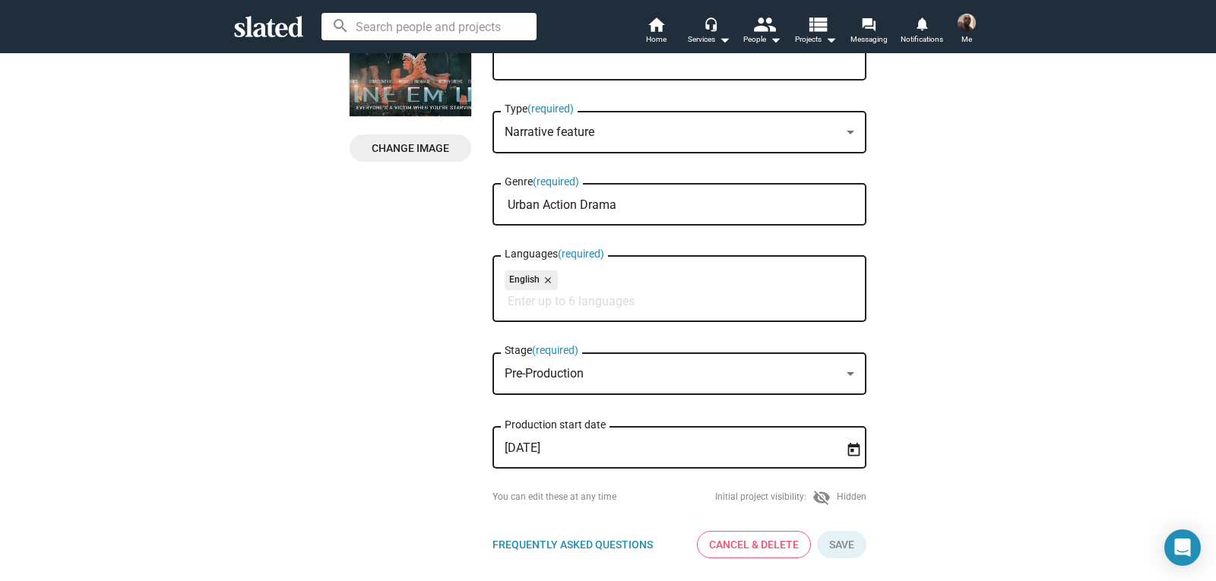
scroll to position [180, 0]
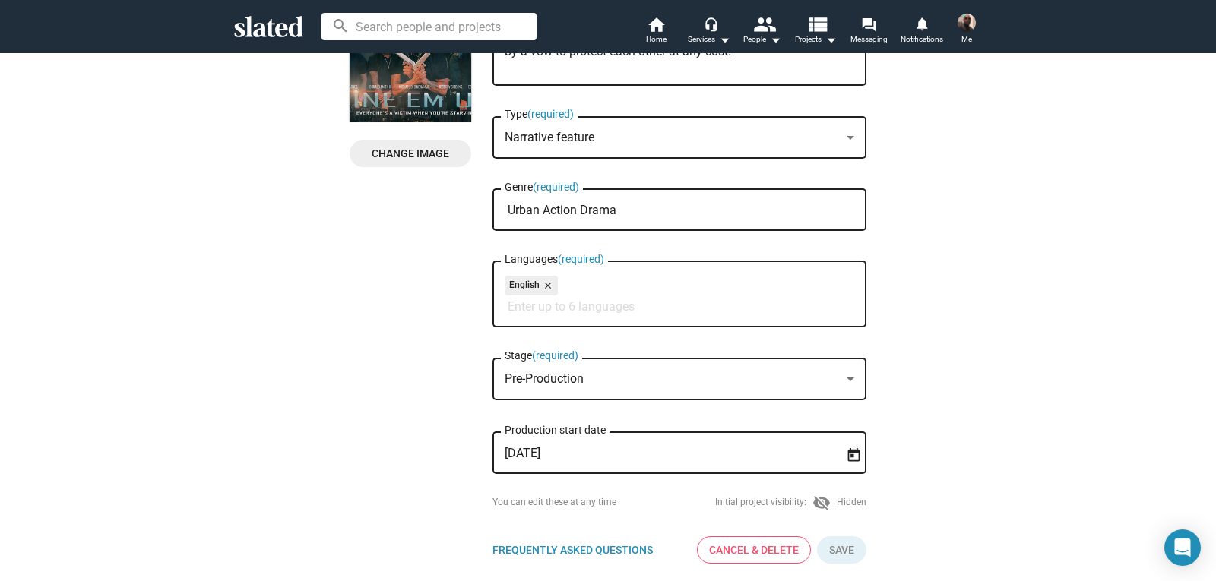
click at [624, 211] on input "Urban Action Drama" at bounding box center [683, 211] width 350 height 14
type input "U"
type input "Drama"
click at [532, 244] on span "Drama" at bounding box center [674, 246] width 356 height 30
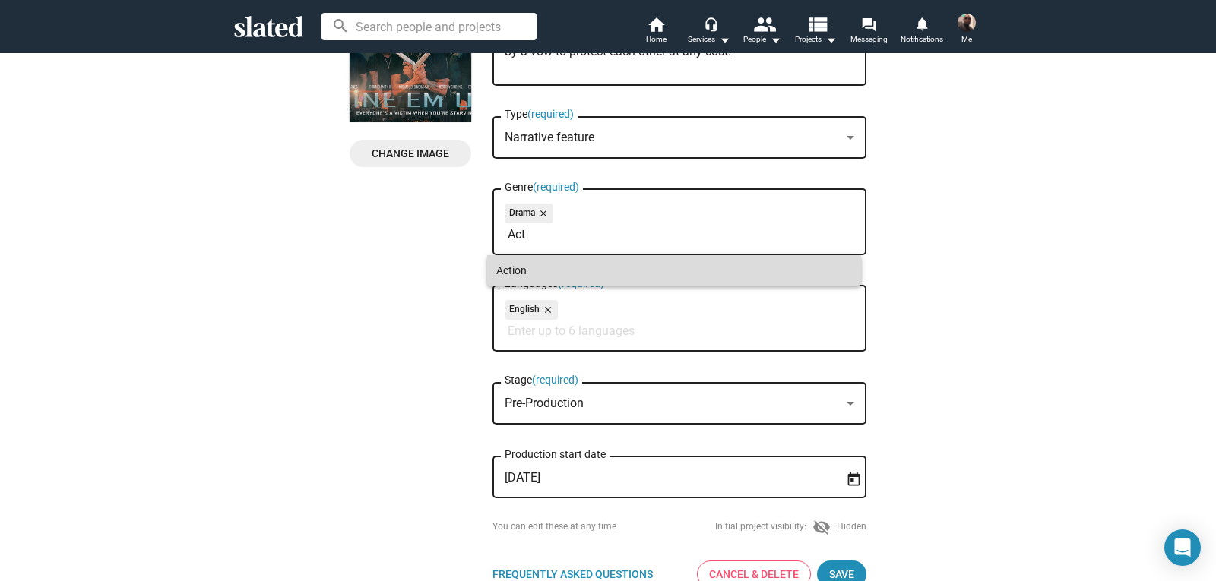
type input "Act"
click at [561, 260] on span "Action" at bounding box center [674, 270] width 356 height 30
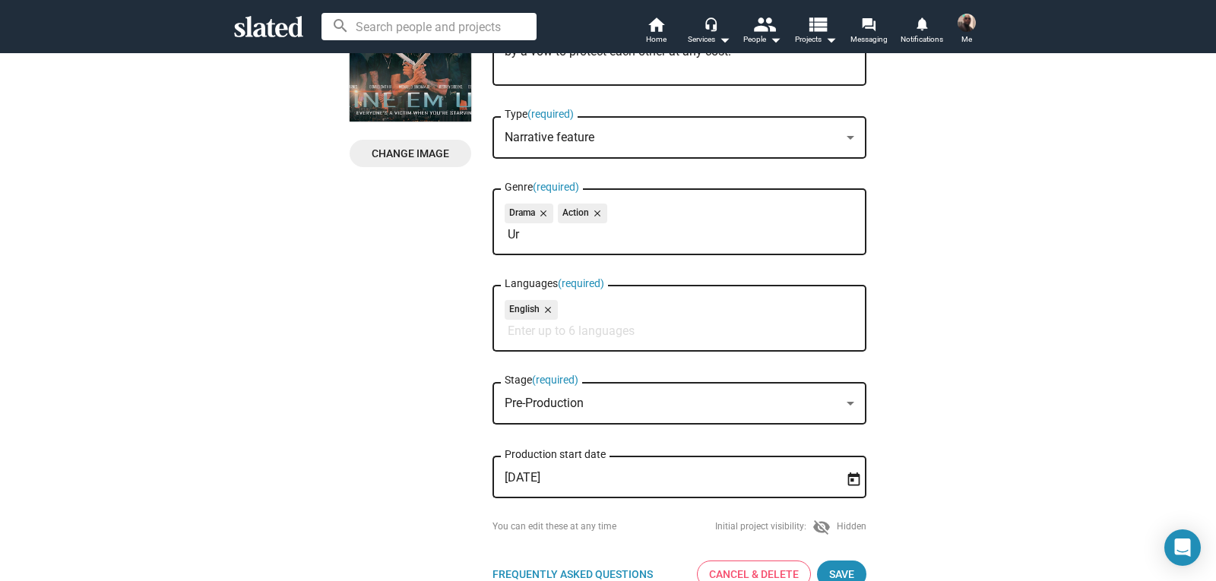
type input "U"
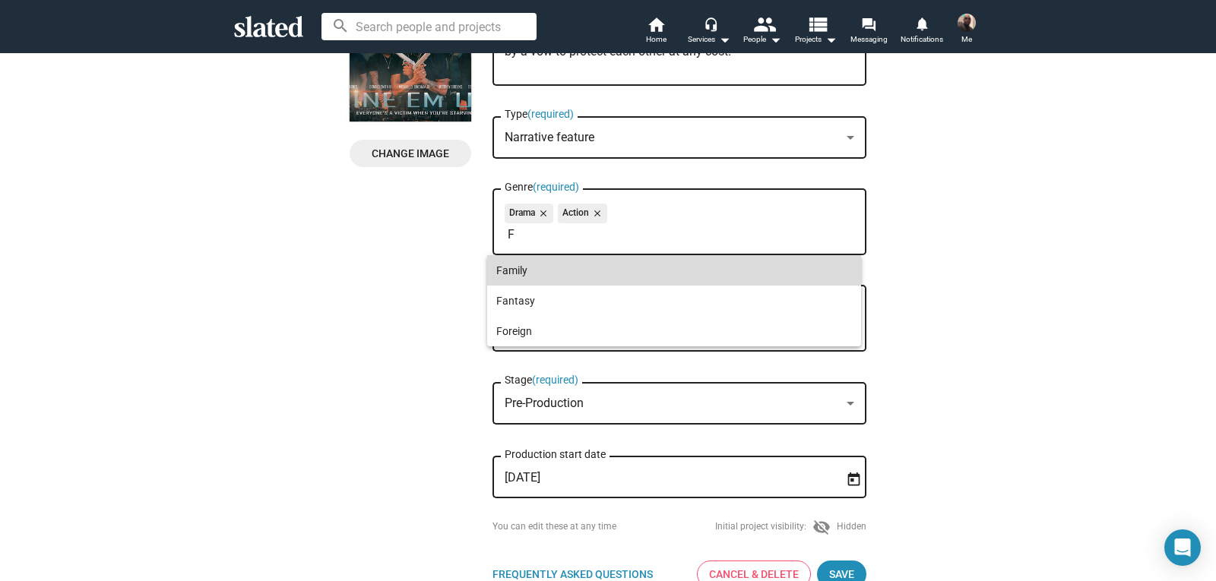
type input "F"
click at [521, 261] on span "Family" at bounding box center [674, 270] width 356 height 30
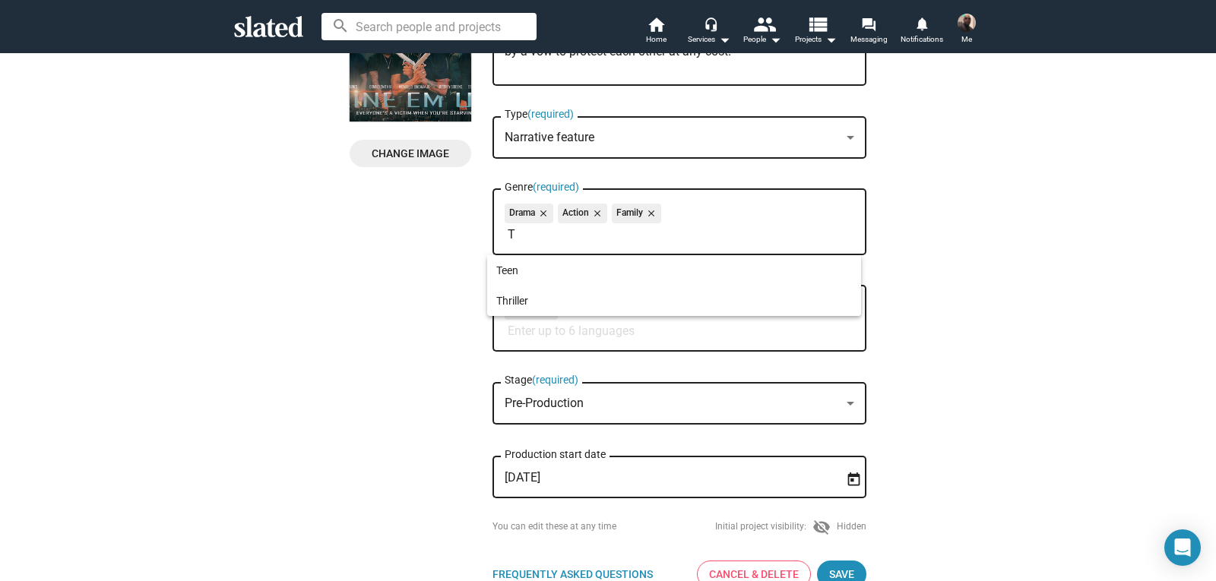
type input "Th"
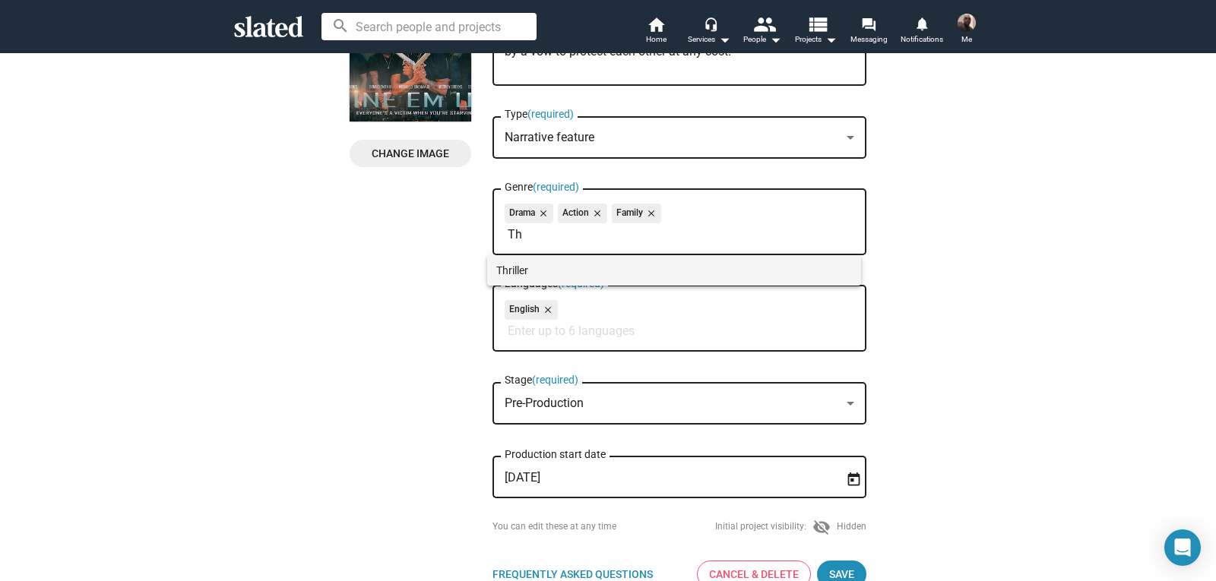
click at [581, 263] on span "Thriller" at bounding box center [674, 270] width 356 height 30
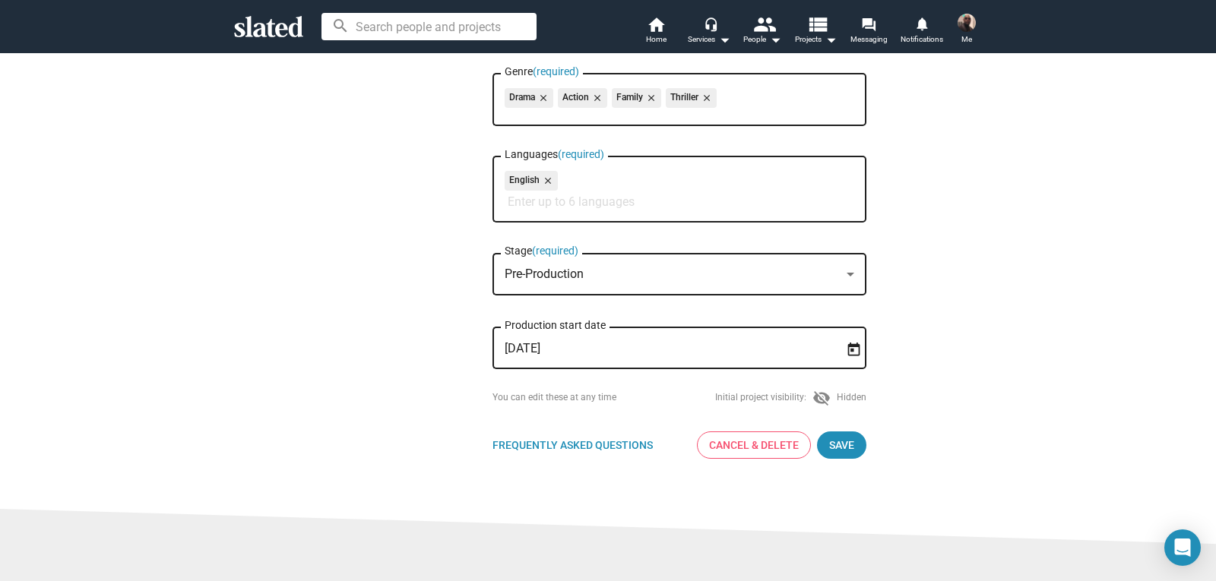
scroll to position [298, 0]
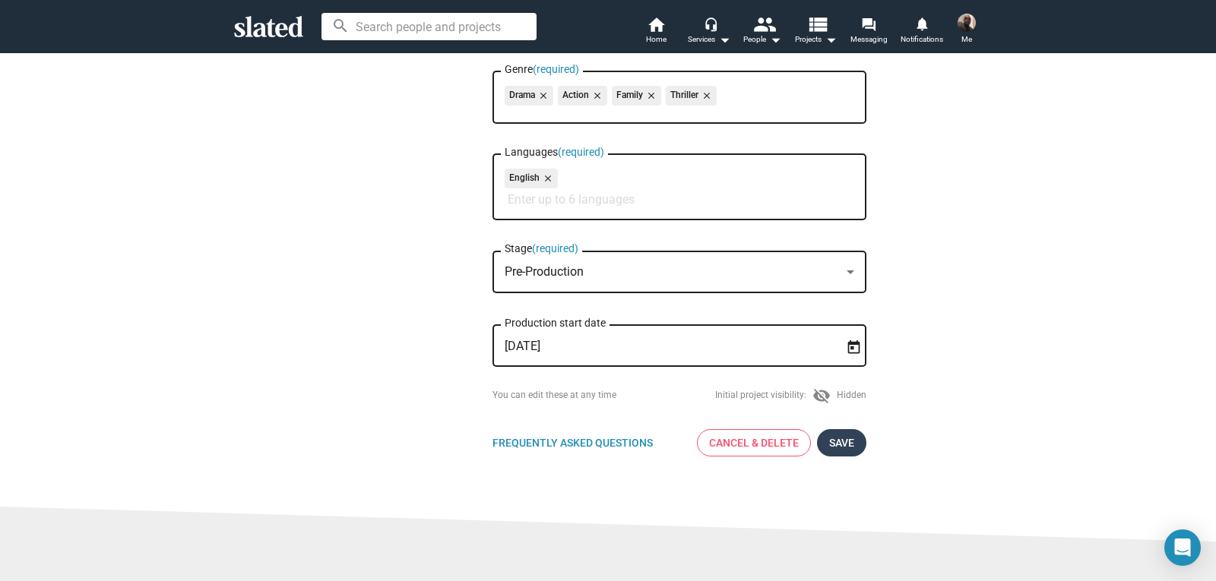
click at [841, 453] on span "Save" at bounding box center [841, 442] width 25 height 27
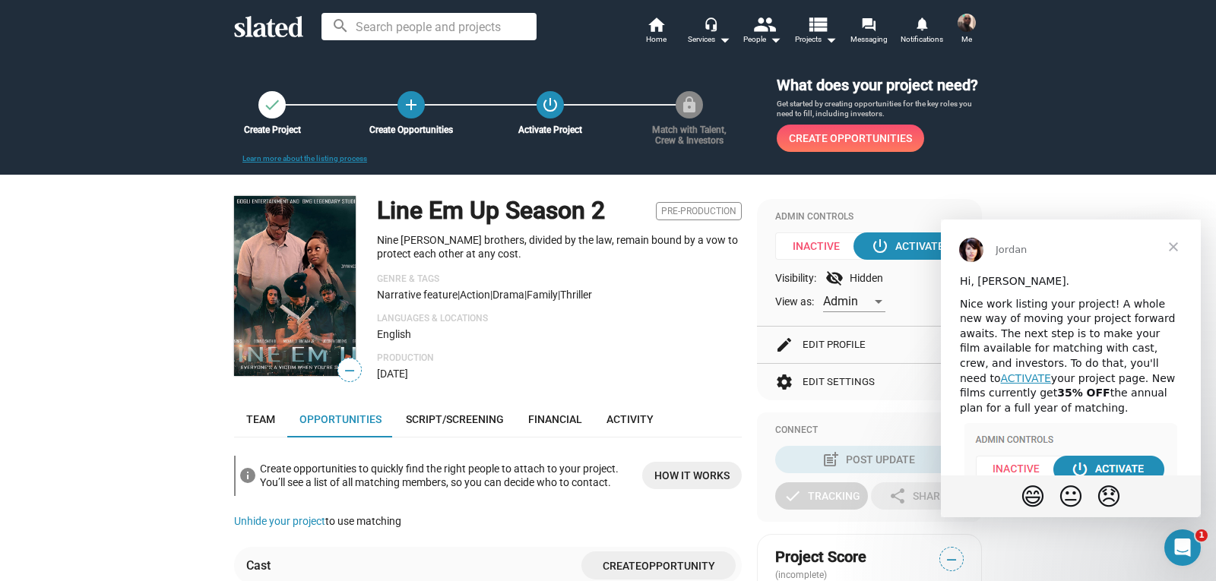
click at [1120, 454] on img "Intercom messenger" at bounding box center [1070, 457] width 213 height 69
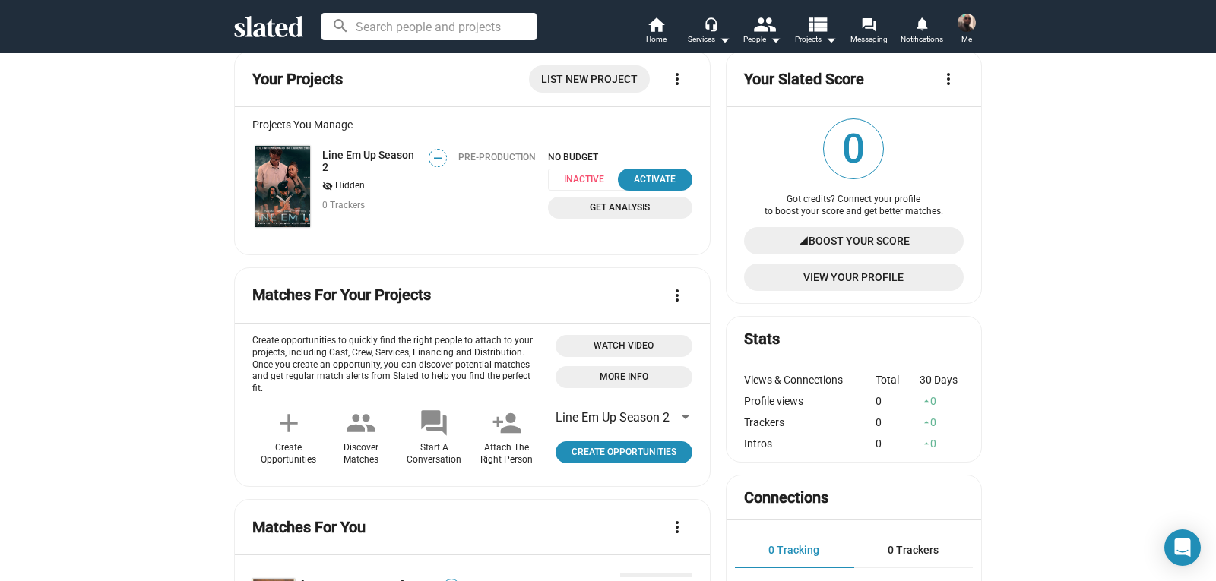
scroll to position [130, 0]
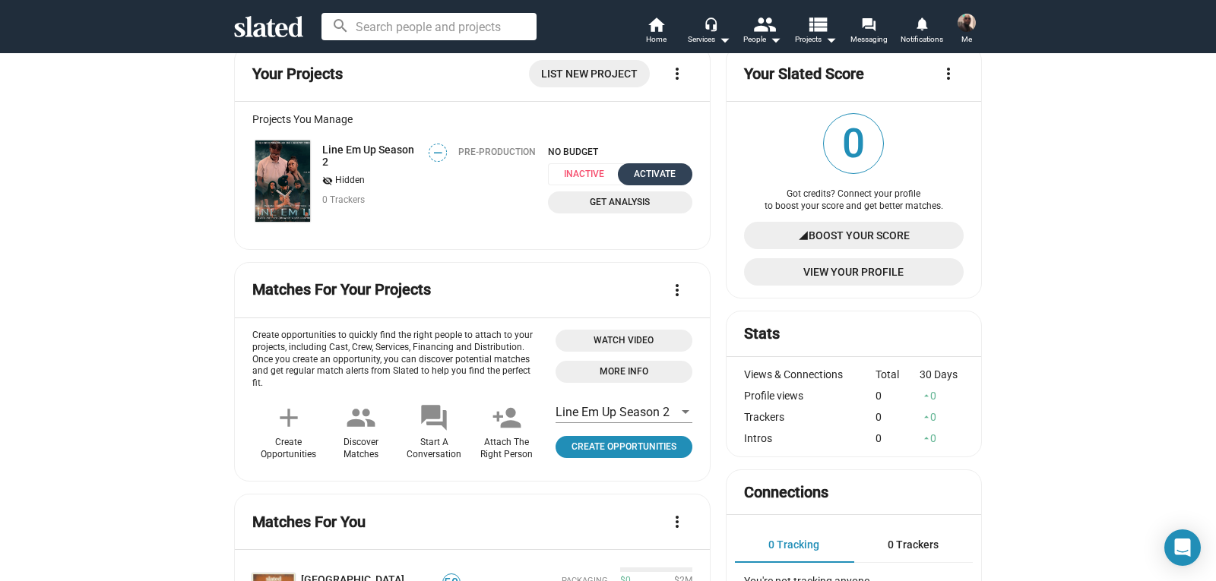
click at [663, 175] on div "Activate" at bounding box center [655, 174] width 56 height 16
